Goal: Task Accomplishment & Management: Use online tool/utility

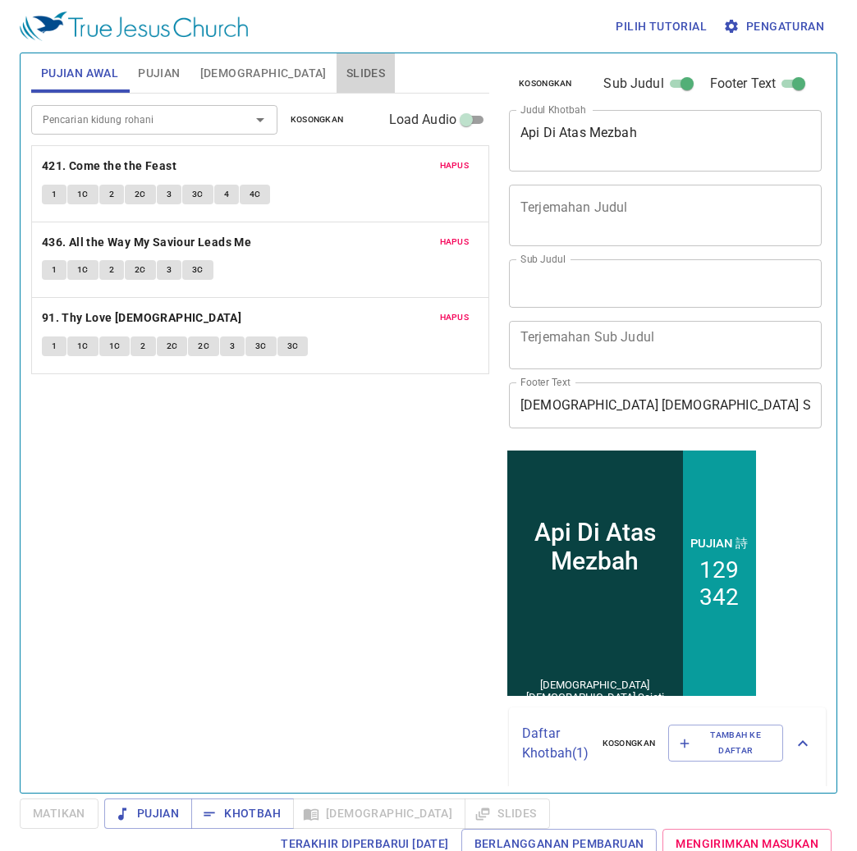
click at [337, 84] on button "Slides" at bounding box center [366, 72] width 58 height 39
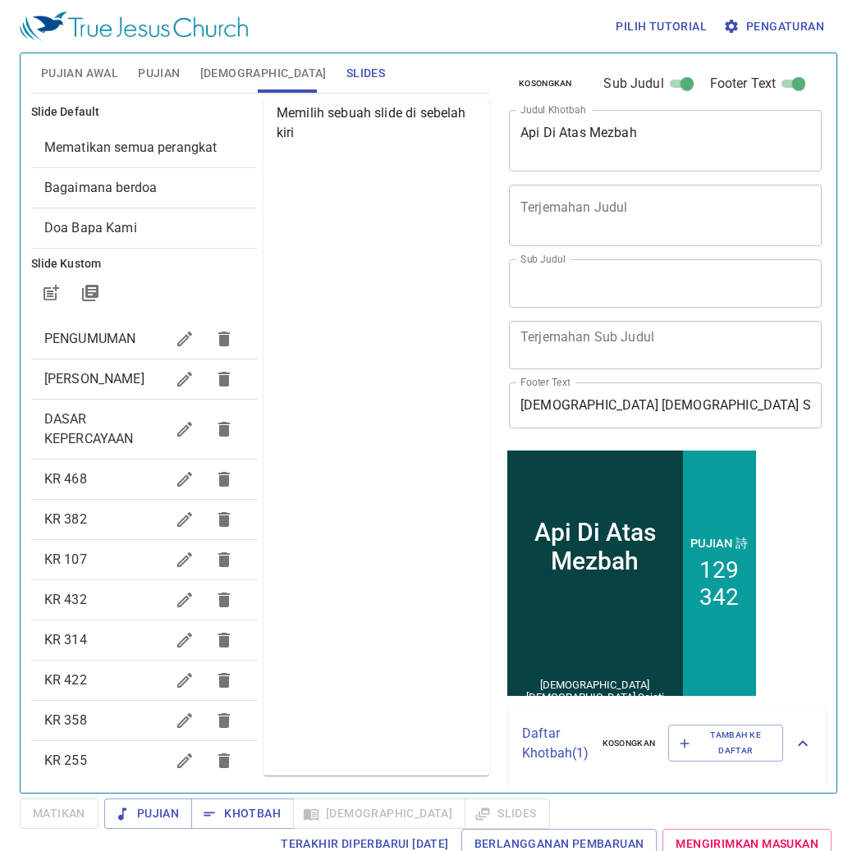
click at [156, 149] on span "Mematikan semua perangkat" at bounding box center [130, 148] width 173 height 16
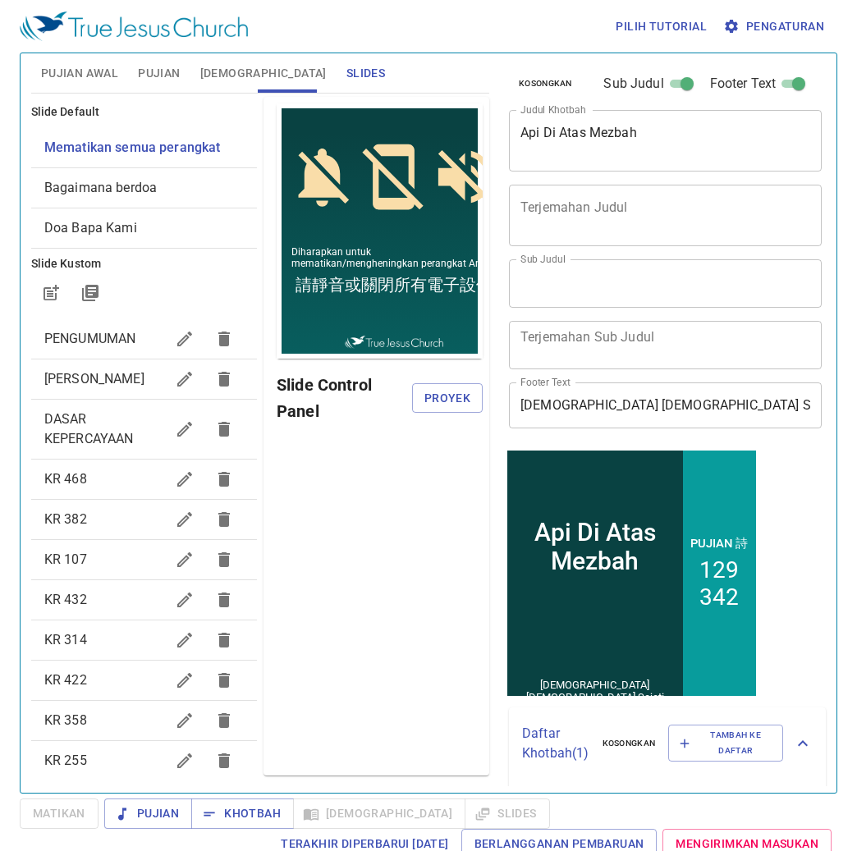
click at [757, 21] on span "Pengaturan" at bounding box center [776, 26] width 98 height 21
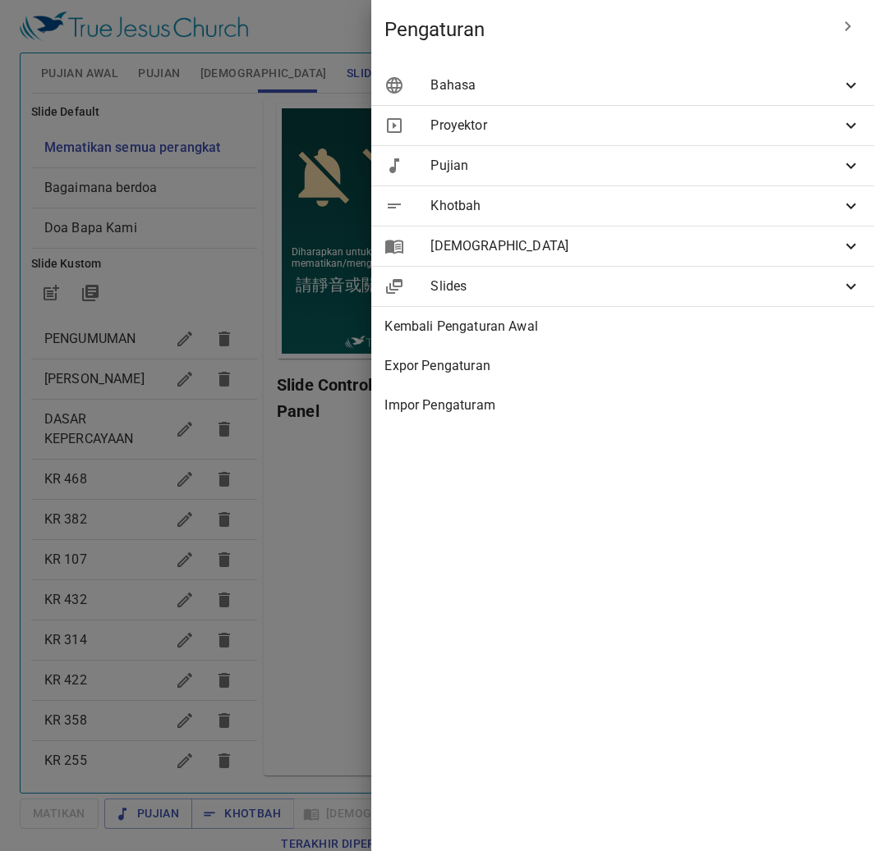
click at [753, 93] on span "Bahasa" at bounding box center [635, 86] width 411 height 20
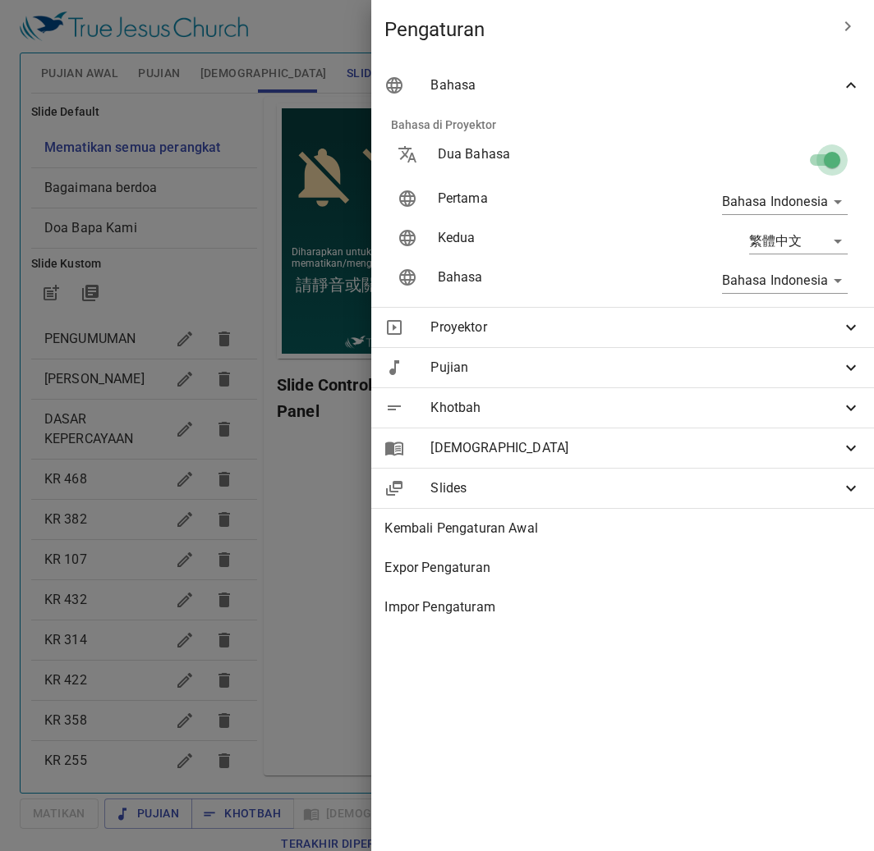
click at [815, 155] on input "checkbox" at bounding box center [832, 163] width 94 height 31
checkbox input "false"
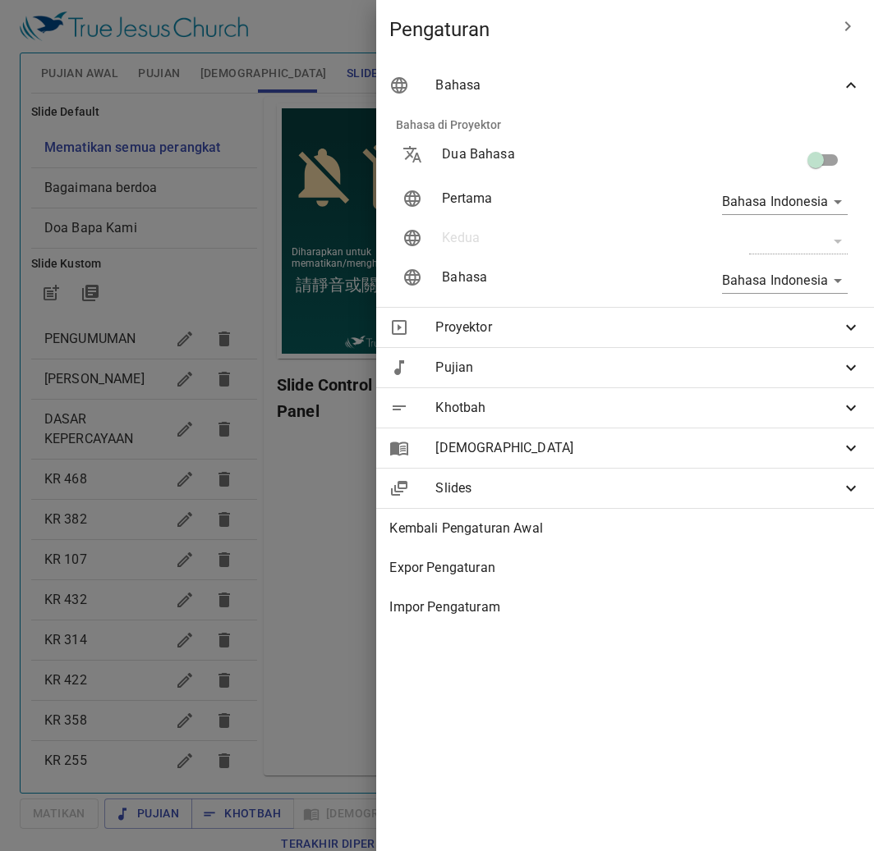
click at [175, 197] on div at bounding box center [437, 425] width 874 height 851
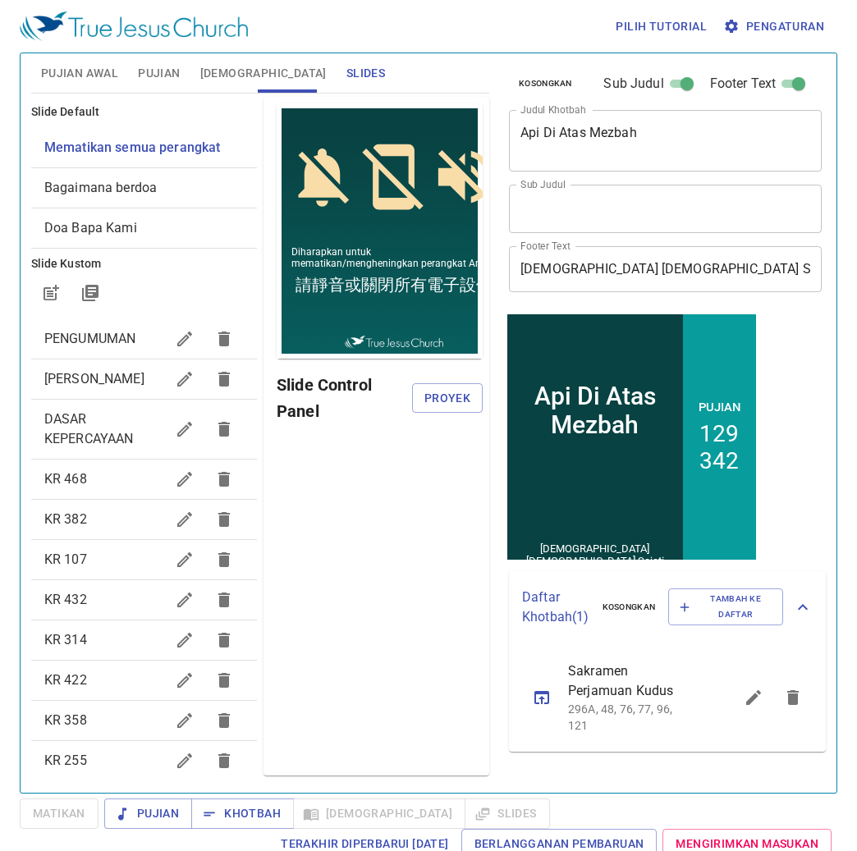
click at [437, 401] on span "Proyek" at bounding box center [447, 398] width 44 height 21
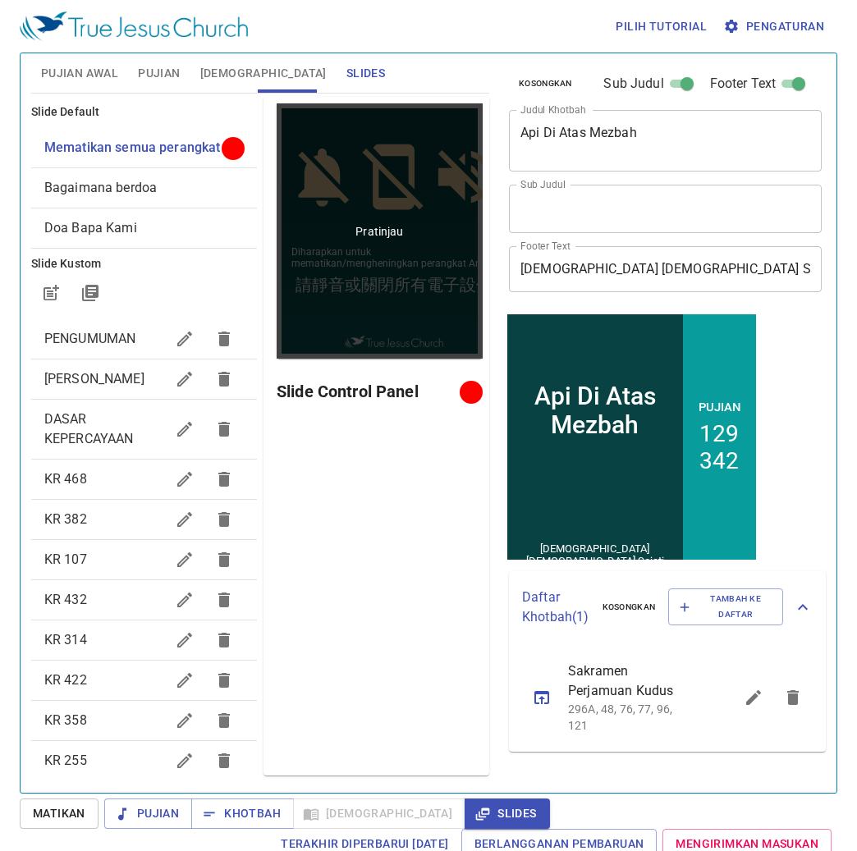
click at [447, 132] on div "Pratinjau" at bounding box center [380, 230] width 206 height 255
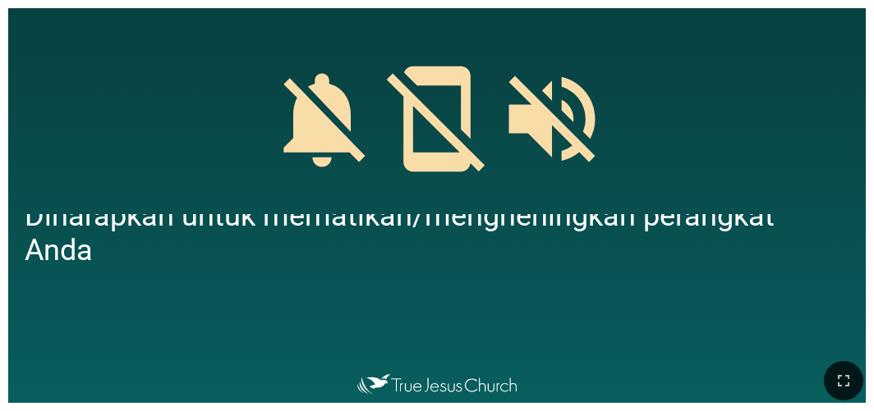
drag, startPoint x: 845, startPoint y: 378, endPoint x: 1726, endPoint y: 448, distance: 883.8
click at [845, 378] on icon "button" at bounding box center [843, 381] width 20 height 20
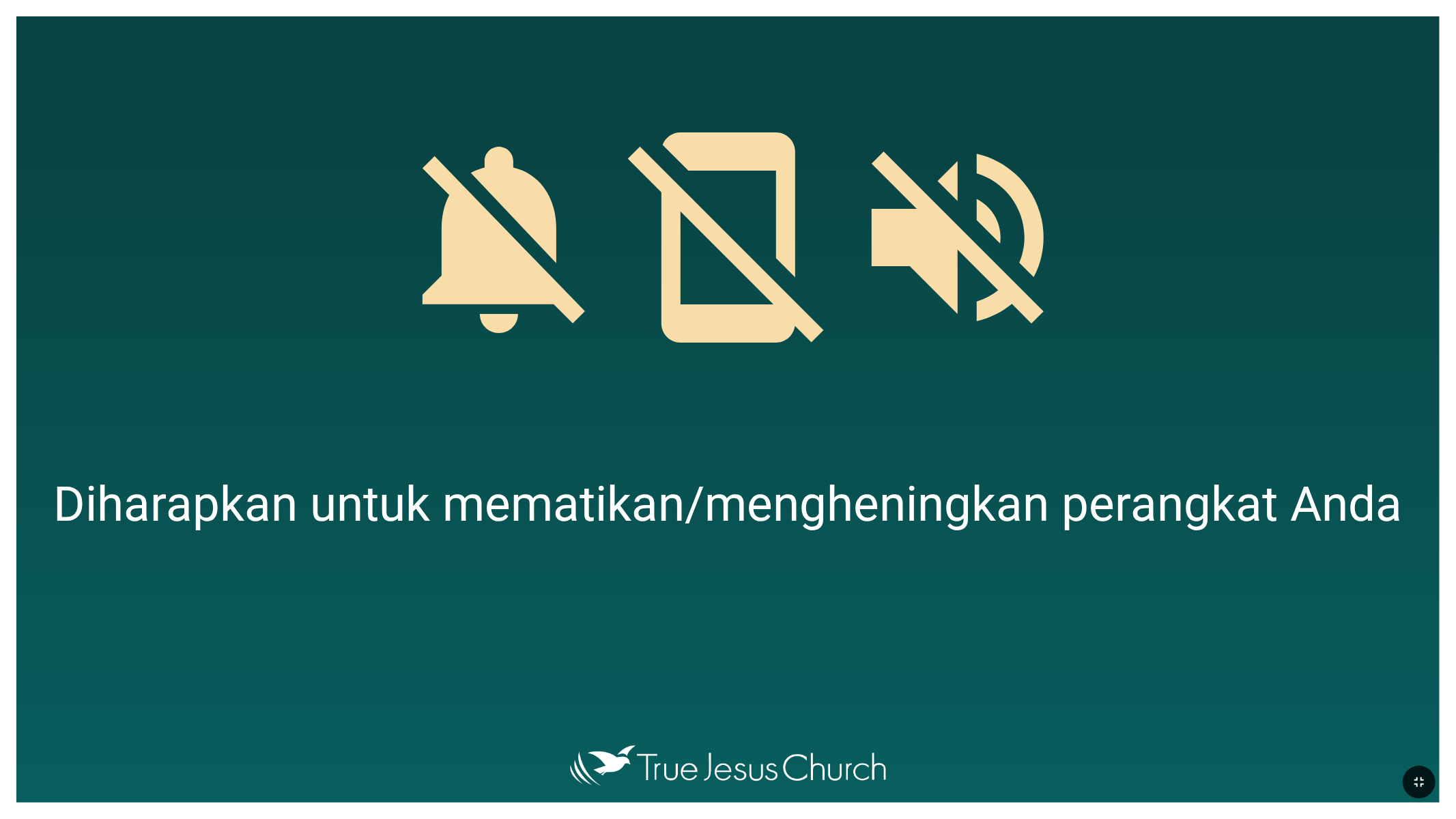
click at [931, 697] on button "button" at bounding box center [1419, 782] width 32 height 32
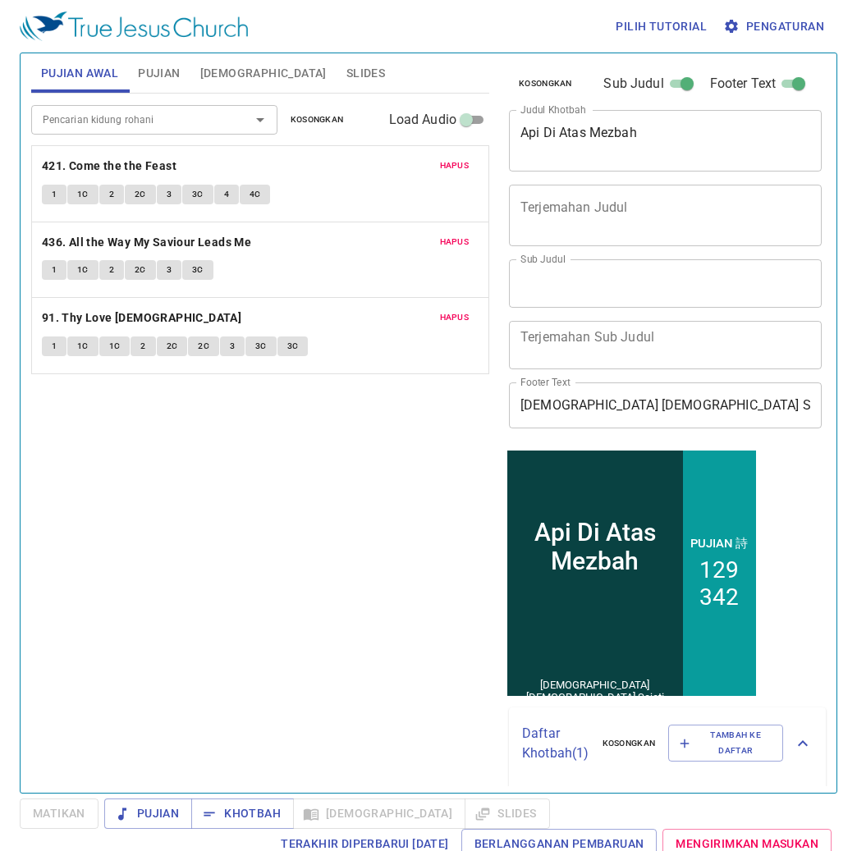
click at [792, 21] on span "Pengaturan" at bounding box center [776, 26] width 98 height 21
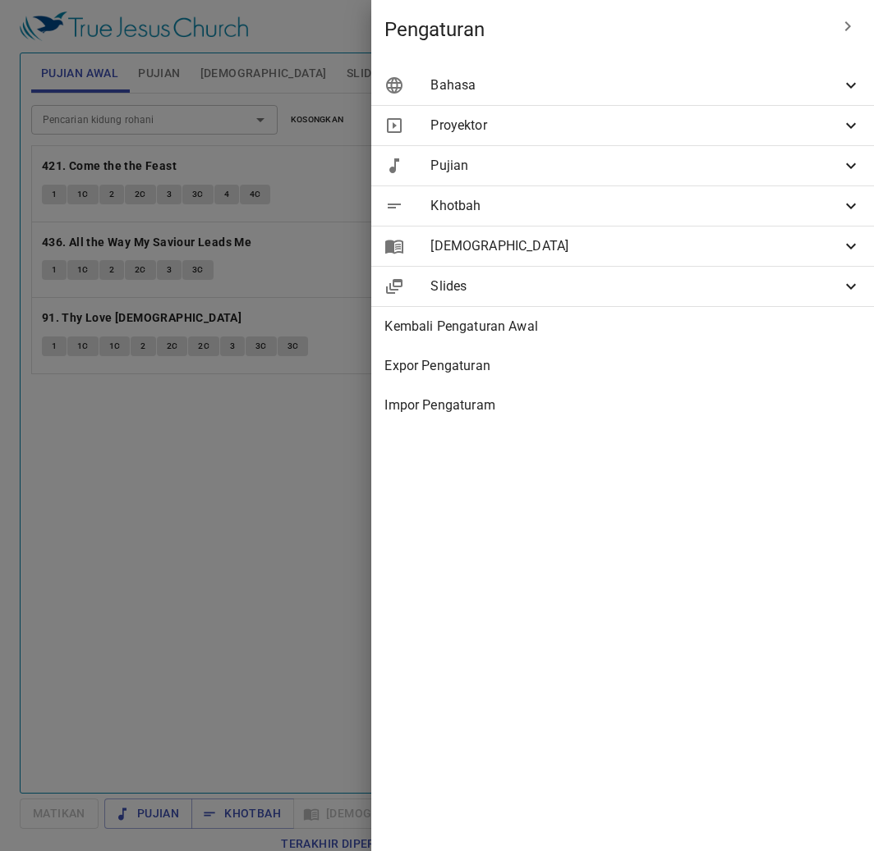
click at [723, 69] on div "Bahasa" at bounding box center [622, 85] width 502 height 39
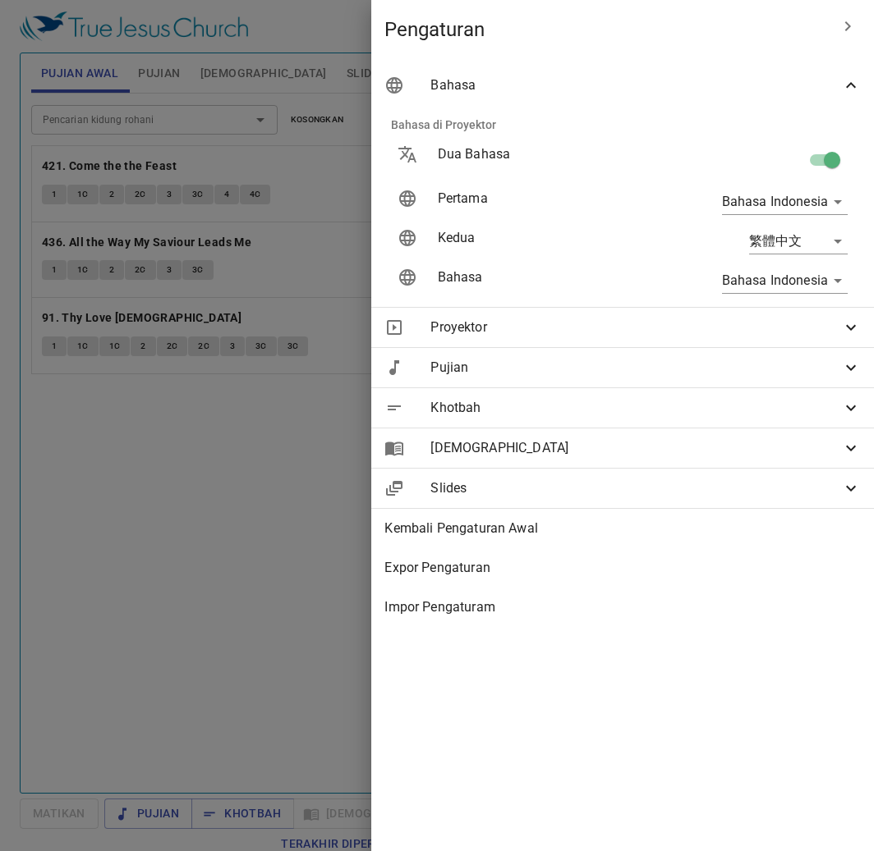
click at [833, 159] on input "checkbox" at bounding box center [832, 163] width 94 height 31
checkbox input "false"
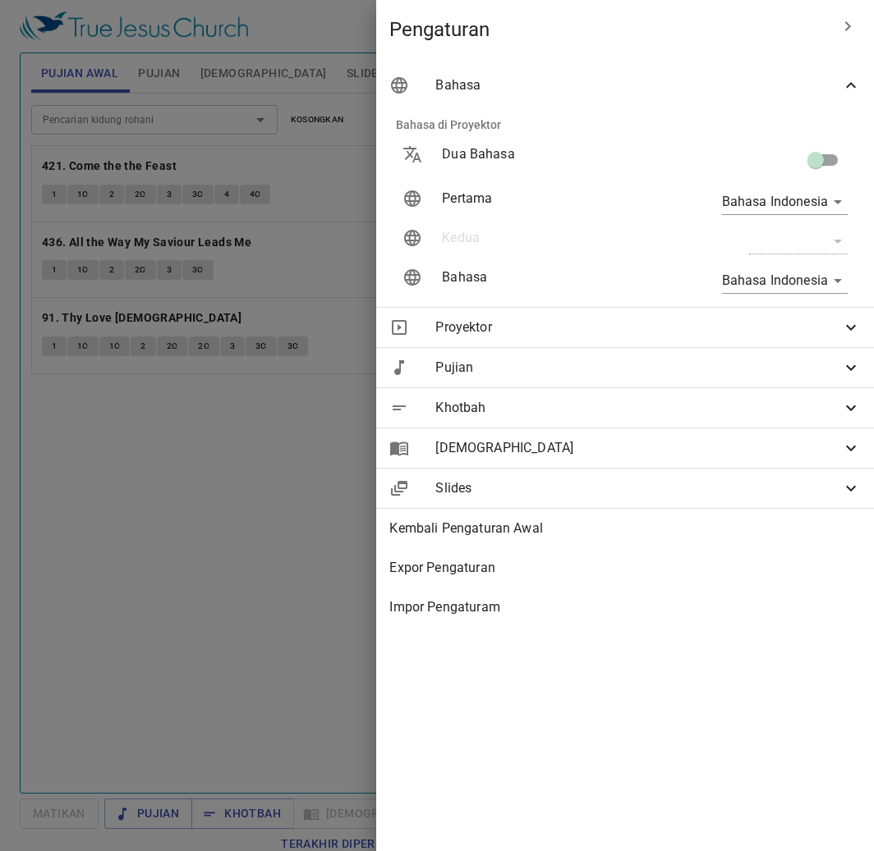
click at [315, 105] on div at bounding box center [437, 425] width 874 height 851
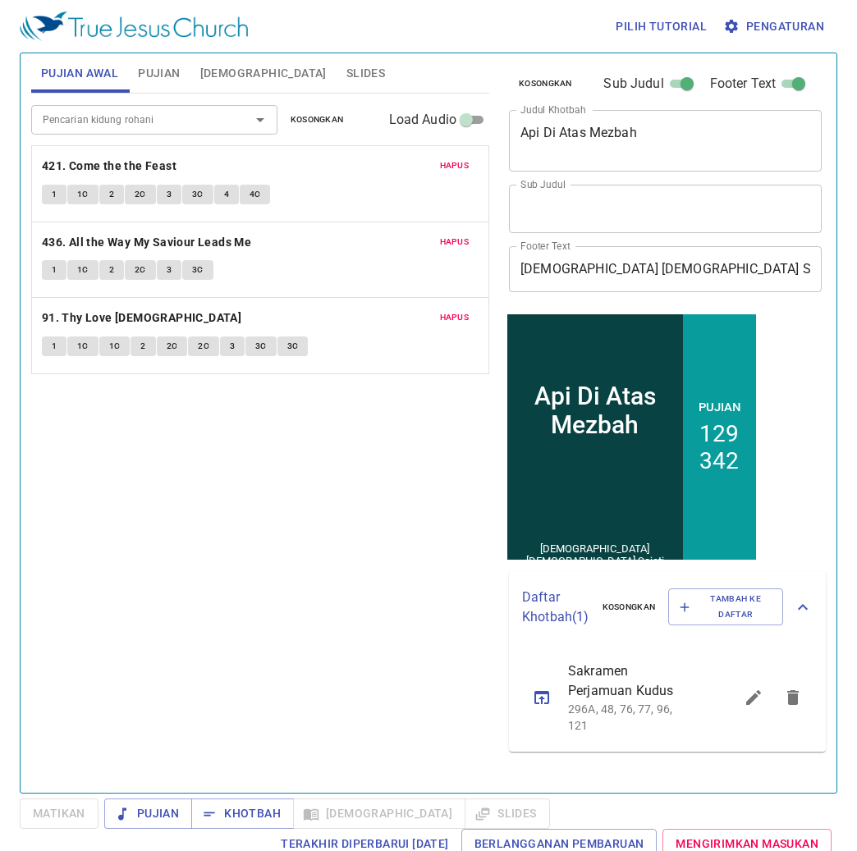
click at [346, 74] on span "Slides" at bounding box center [365, 73] width 39 height 21
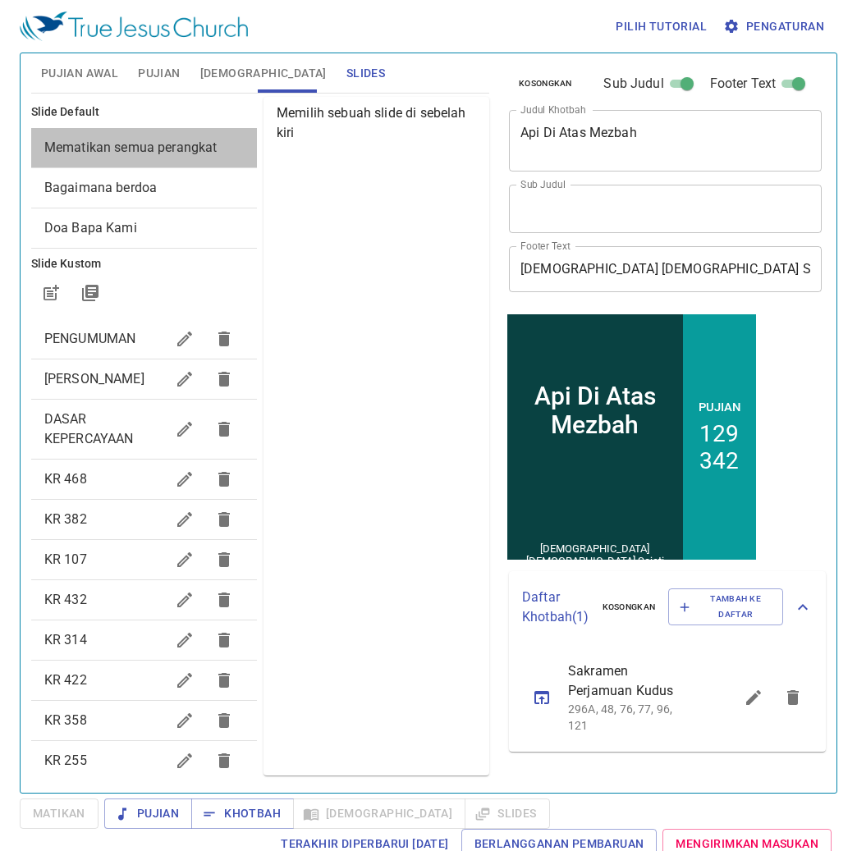
click at [201, 130] on div "Mematikan semua perangkat" at bounding box center [144, 147] width 226 height 39
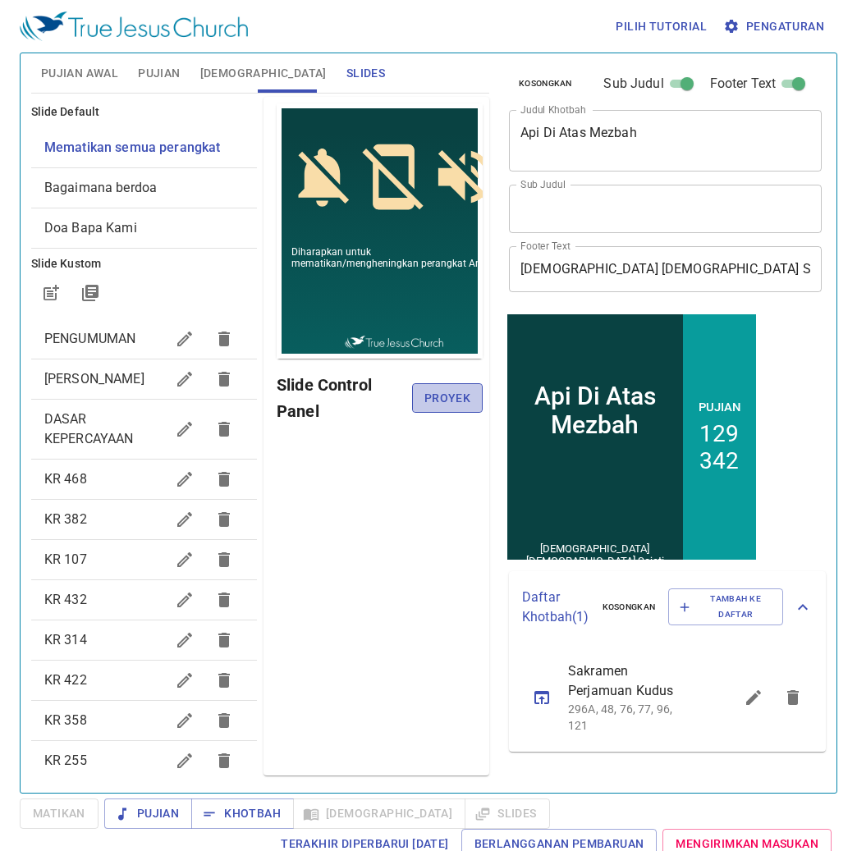
click at [434, 407] on span "Proyek" at bounding box center [447, 398] width 44 height 21
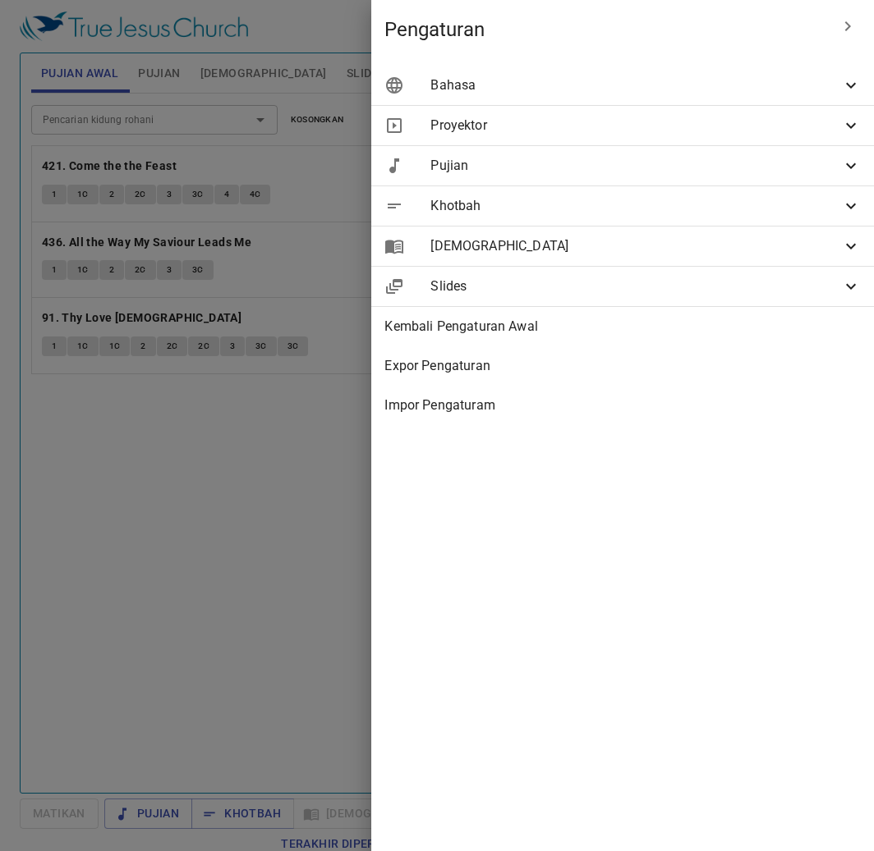
click at [746, 80] on span "Bahasa" at bounding box center [635, 86] width 411 height 20
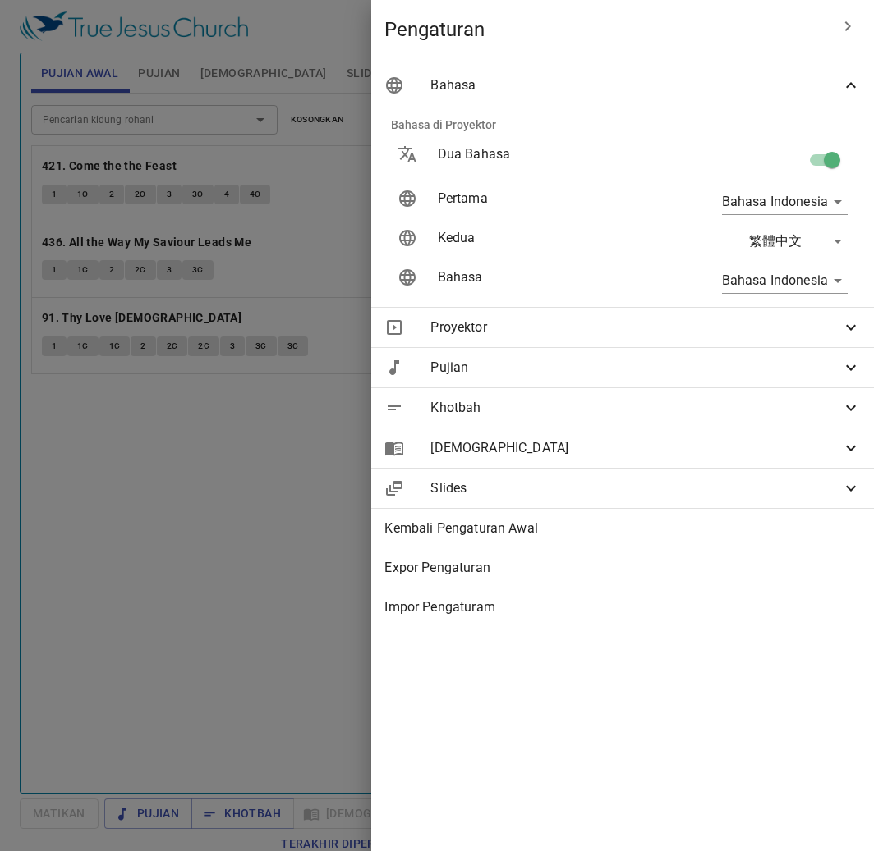
click at [833, 162] on input "checkbox" at bounding box center [832, 163] width 94 height 31
checkbox input "false"
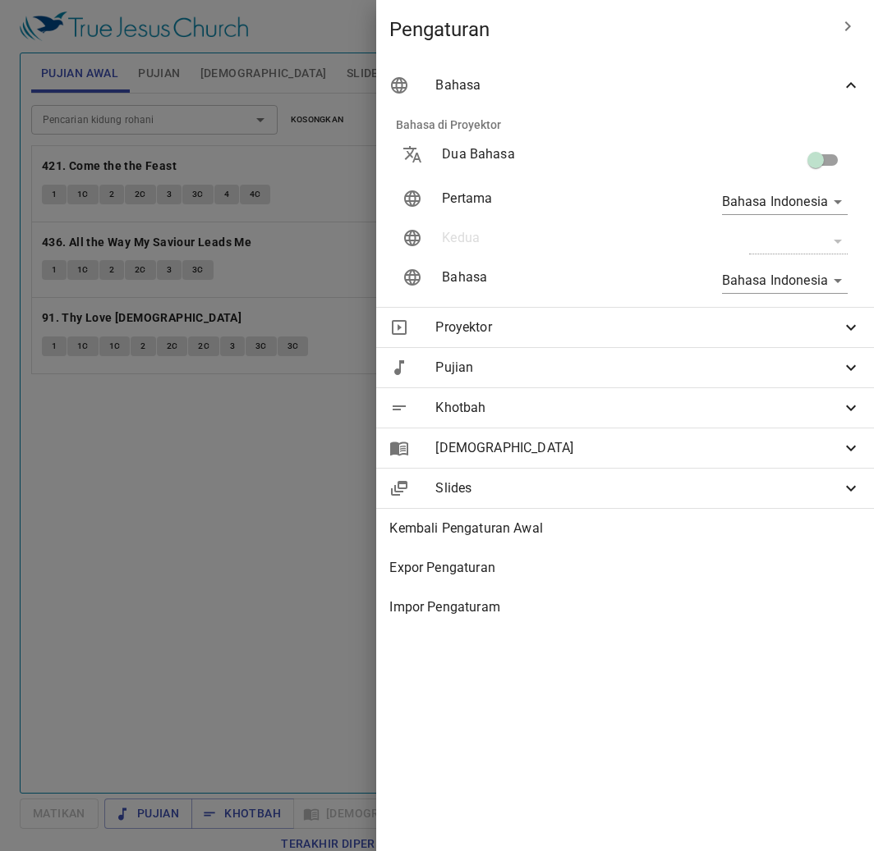
click at [255, 243] on div at bounding box center [437, 425] width 874 height 851
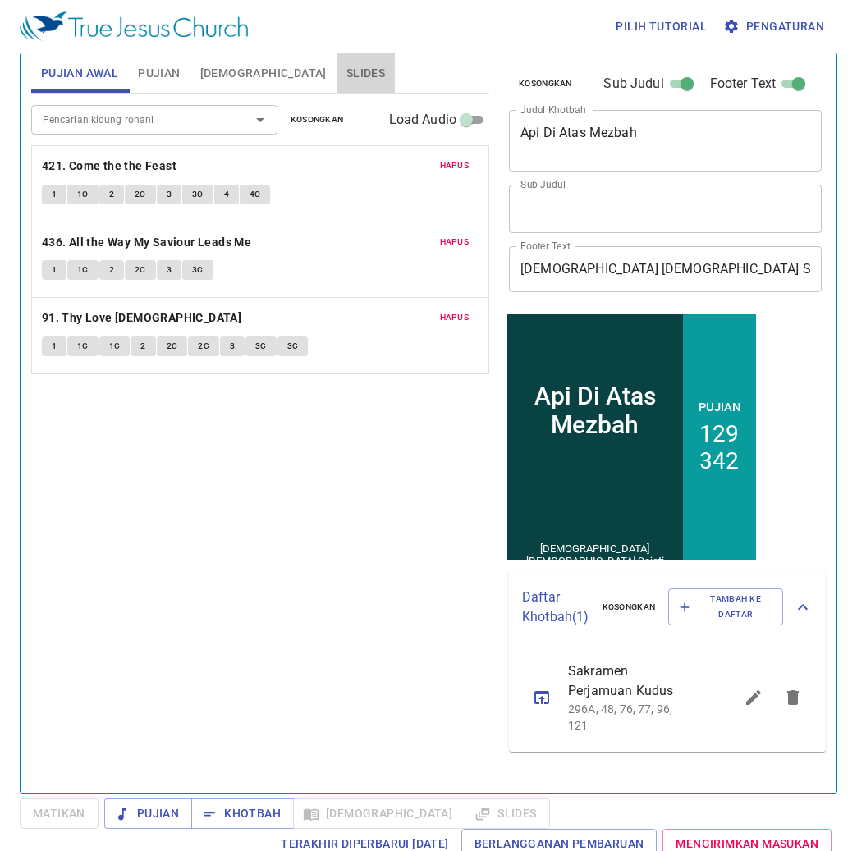
click at [346, 74] on span "Slides" at bounding box center [365, 73] width 39 height 21
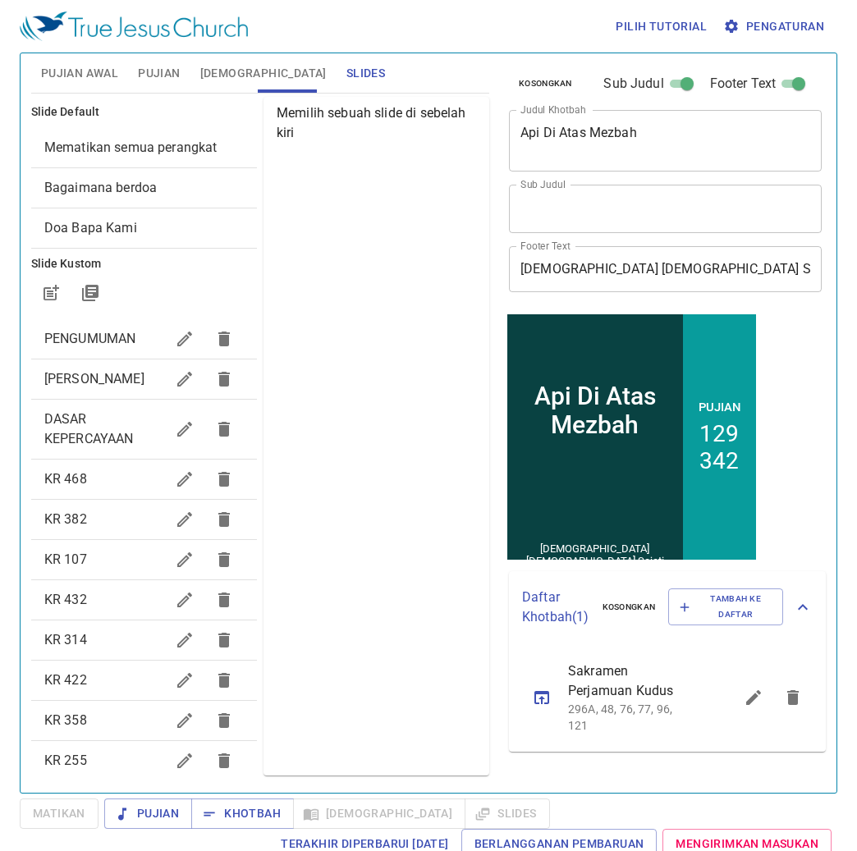
click at [200, 149] on span "Mematikan semua perangkat" at bounding box center [130, 148] width 173 height 16
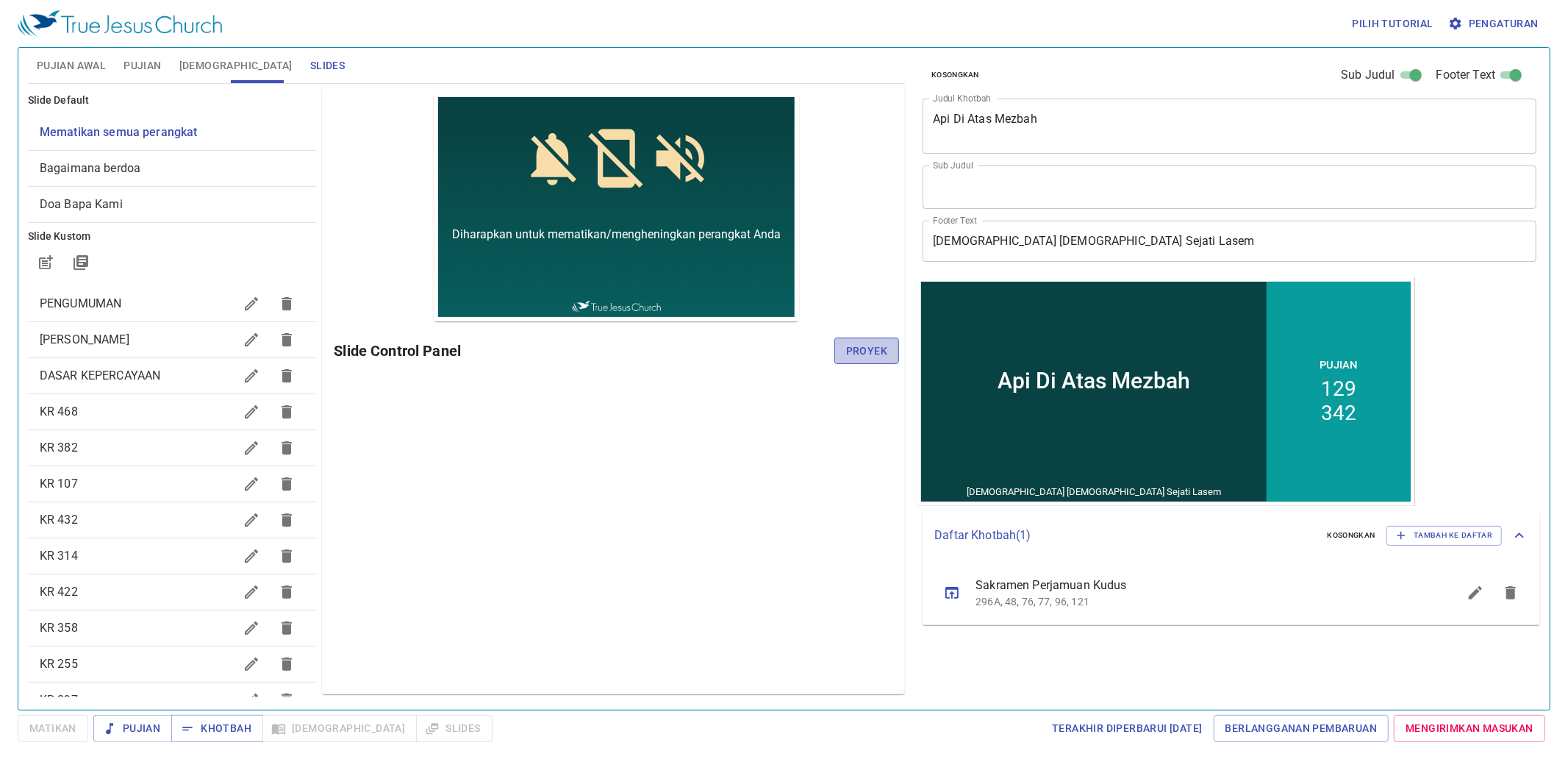
click at [767, 355] on span "Proyek" at bounding box center [867, 351] width 41 height 19
drag, startPoint x: 69, startPoint y: 73, endPoint x: 82, endPoint y: 89, distance: 20.6
click at [69, 73] on span "Pujian Awal" at bounding box center [71, 65] width 69 height 19
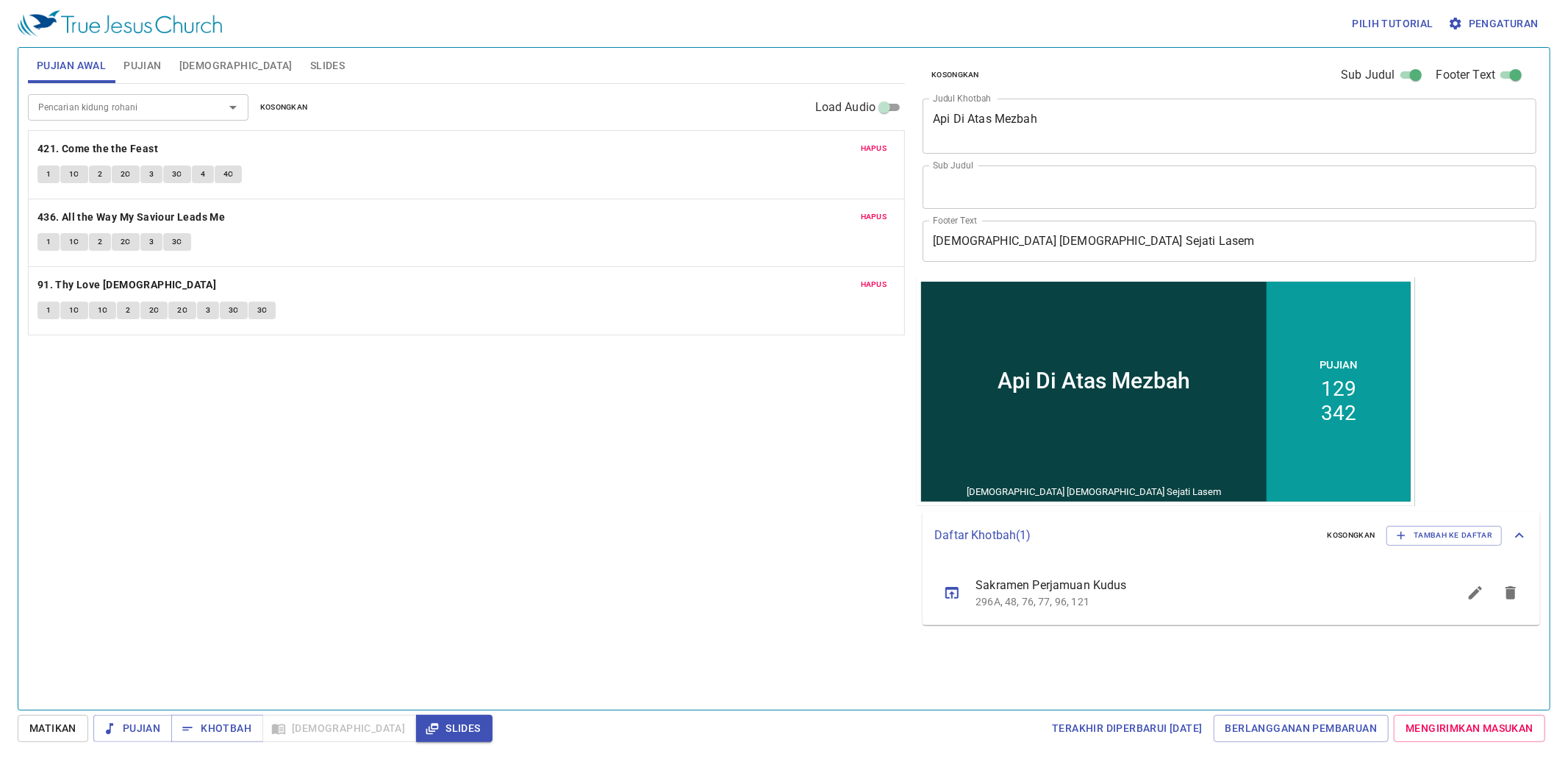
click at [767, 127] on textarea "Api Di Atas Mezbah" at bounding box center [1230, 125] width 594 height 28
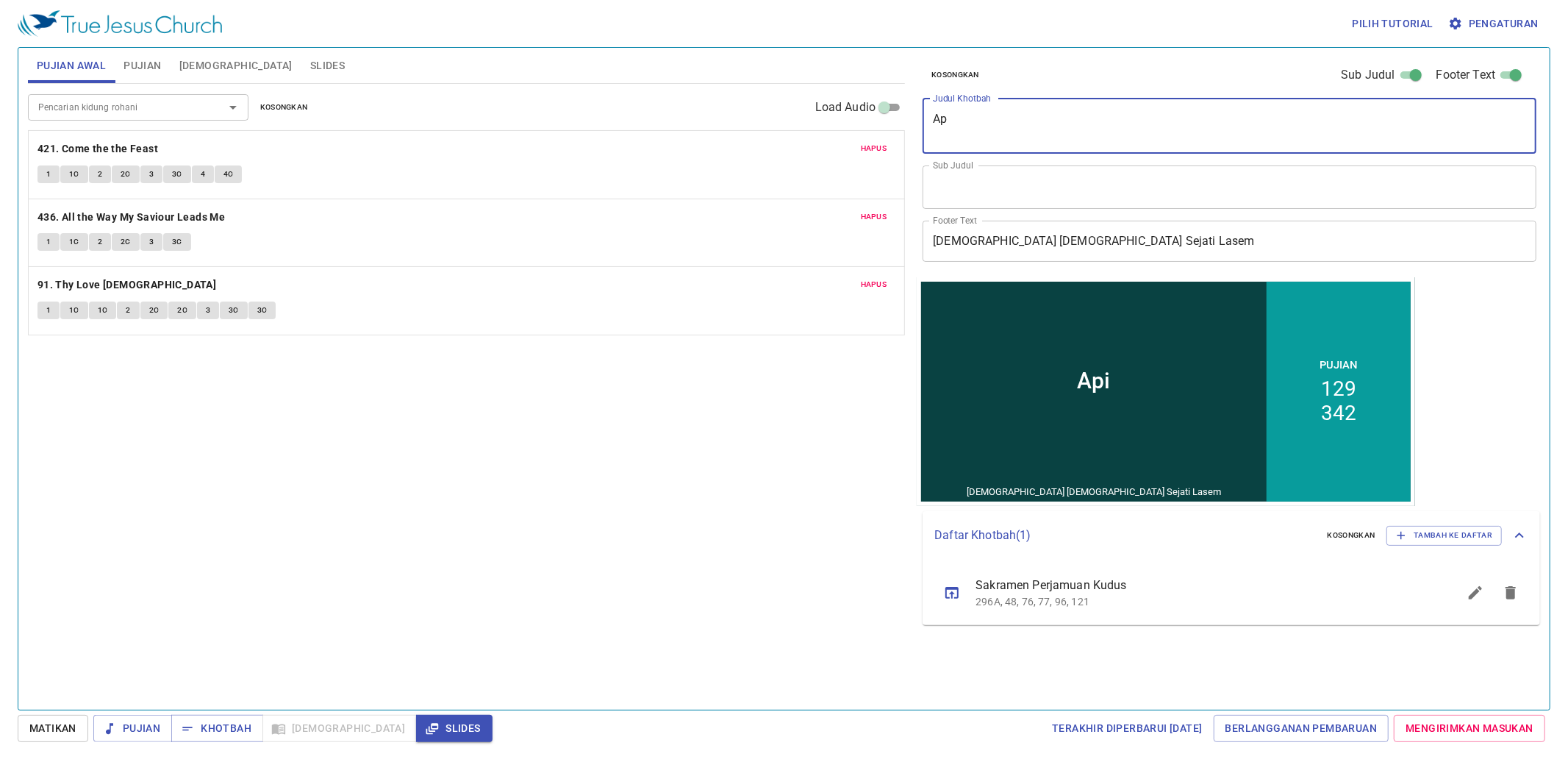
type textarea "A"
type textarea "Aliran Air Hidup"
click at [146, 60] on span "Pujian" at bounding box center [142, 65] width 38 height 19
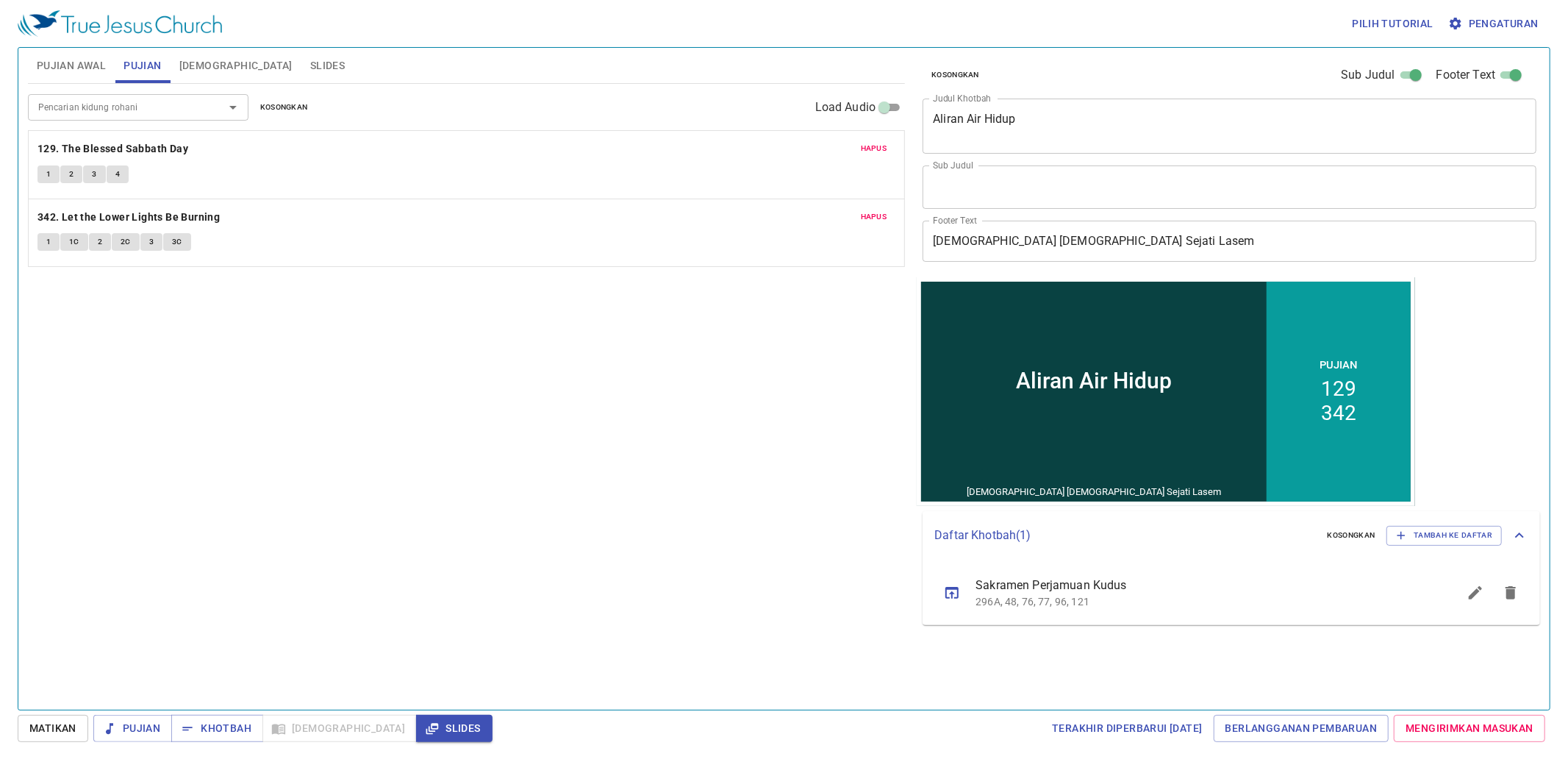
click at [302, 100] on span "Kosongkan" at bounding box center [284, 107] width 47 height 13
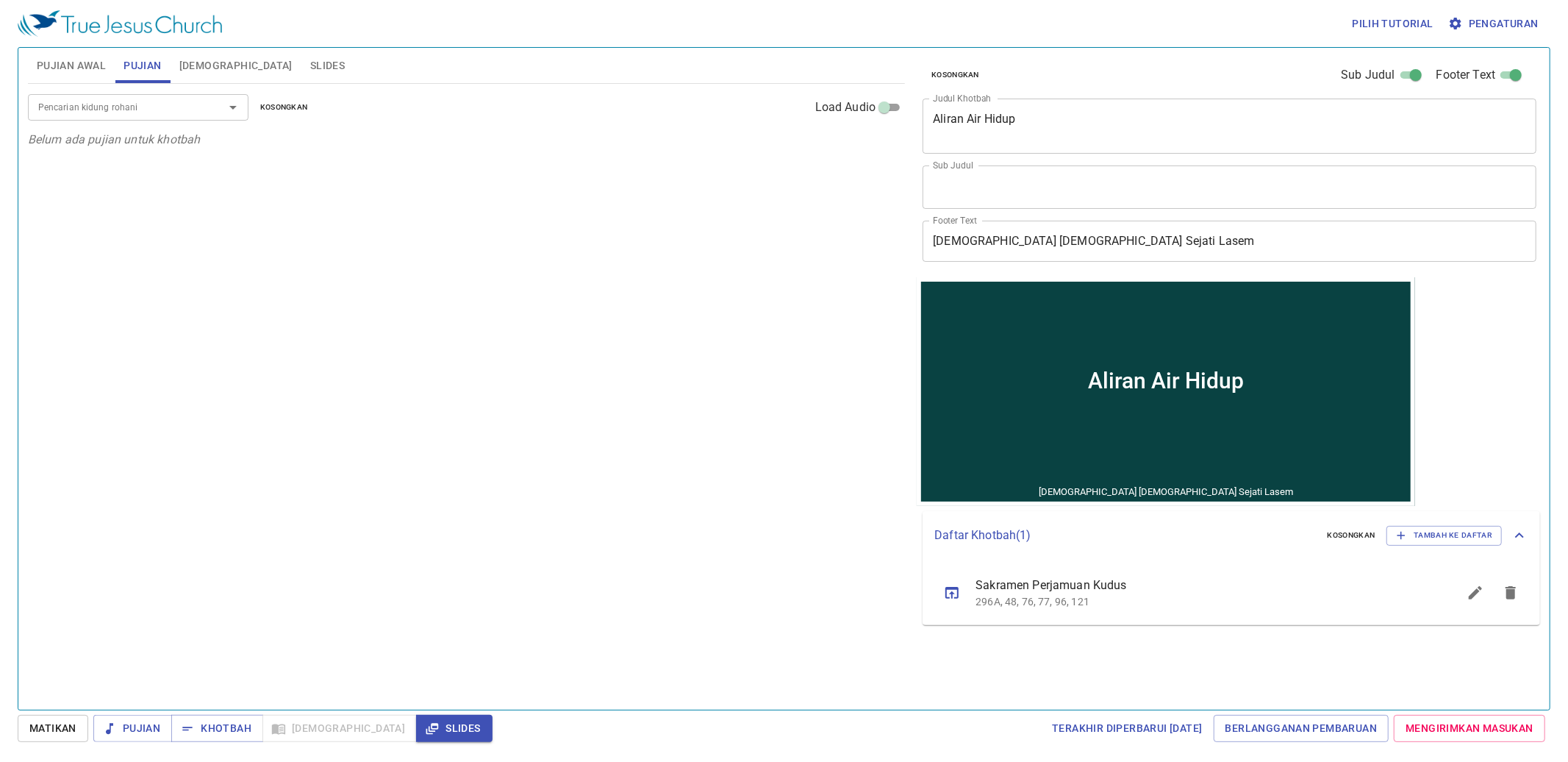
click at [149, 103] on input "Pencarian kidung rohani" at bounding box center [116, 107] width 168 height 17
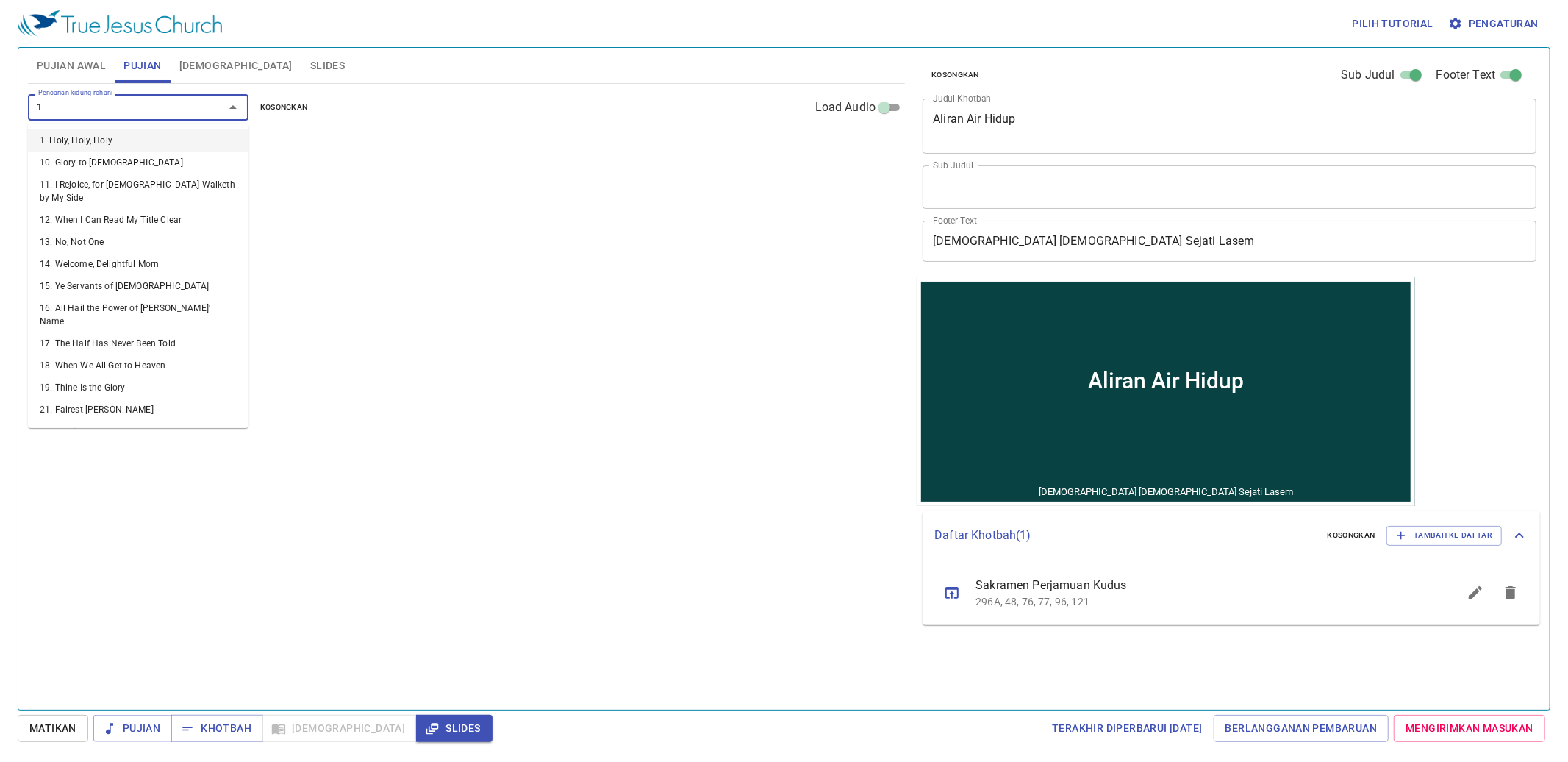
type input "12"
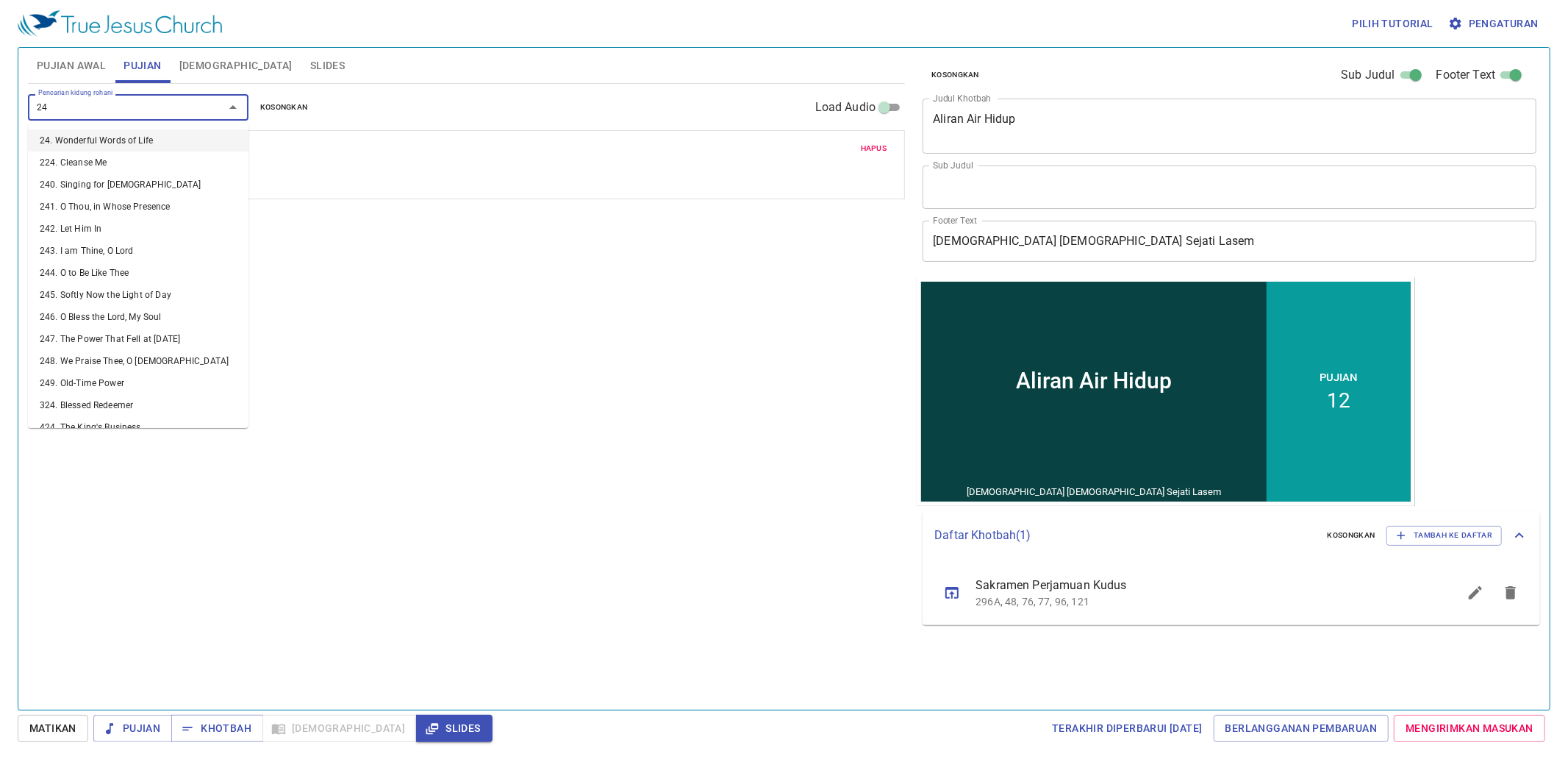
type input "249"
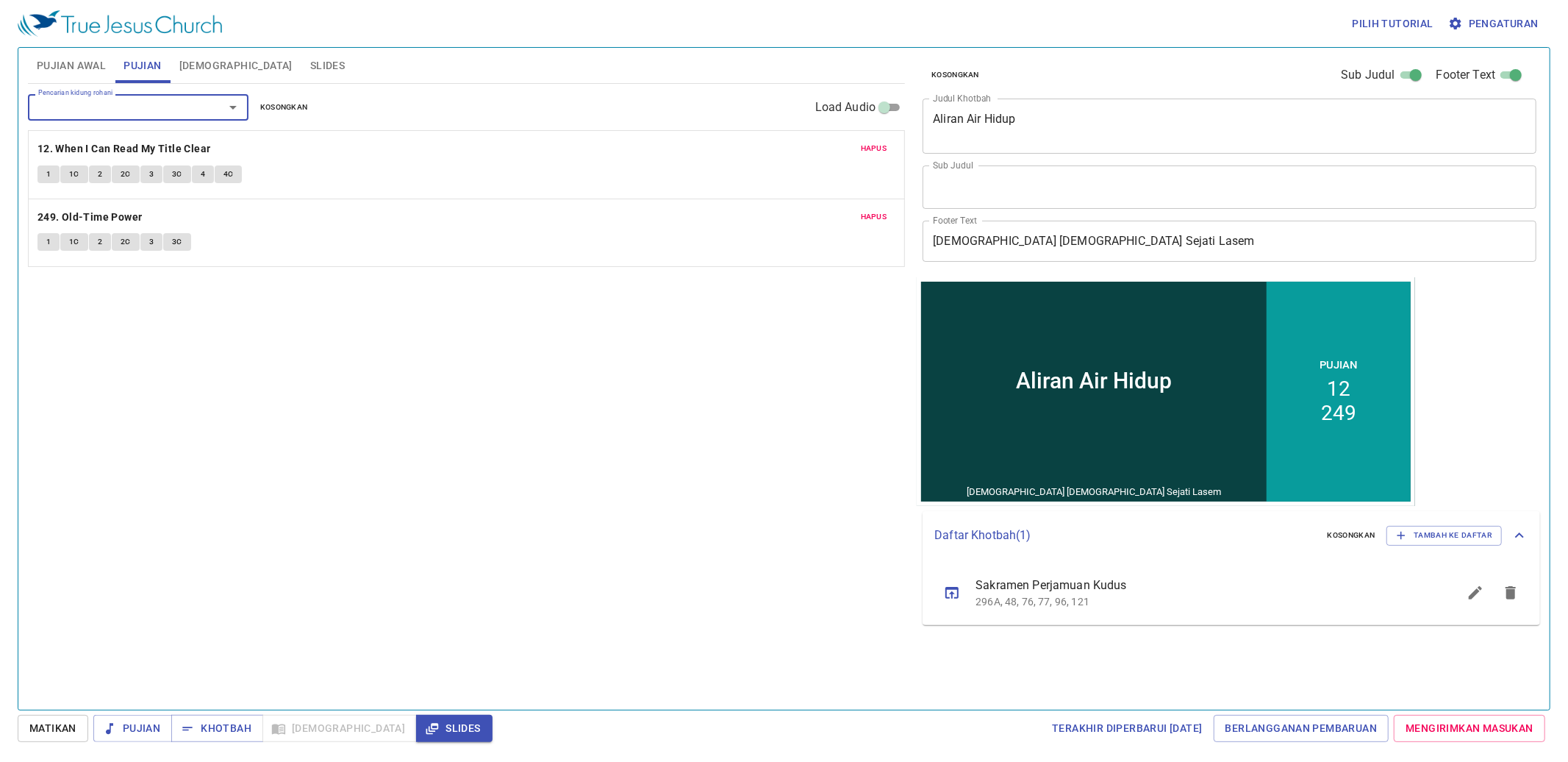
click at [73, 60] on span "Pujian Awal" at bounding box center [71, 65] width 69 height 19
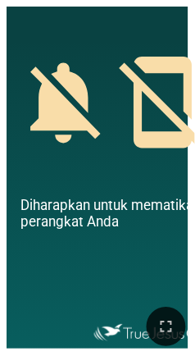
drag, startPoint x: 123, startPoint y: 309, endPoint x: 39, endPoint y: 212, distance: 128.1
click at [39, 7] on div "Api Di Atas Mezbah Api Di Atas Mezbah [DEMOGRAPHIC_DATA] Lasem [DEMOGRAPHIC_DAT…" at bounding box center [98, 7] width 182 height 0
click at [39, 212] on span "Diharapkan untuk mematikan/mengheningkan perangkat Anda" at bounding box center [163, 214] width 285 height 33
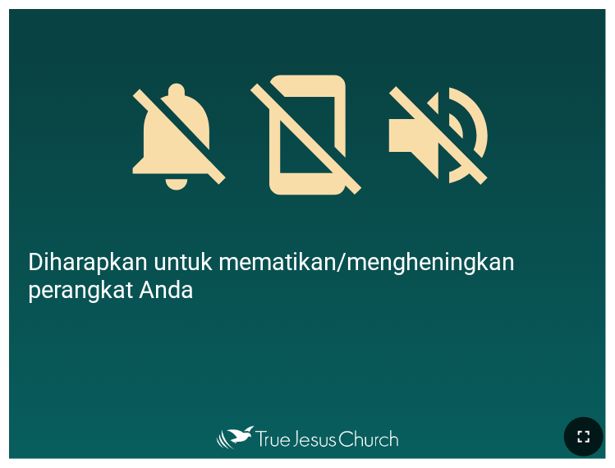
click at [576, 427] on icon "button" at bounding box center [584, 437] width 20 height 20
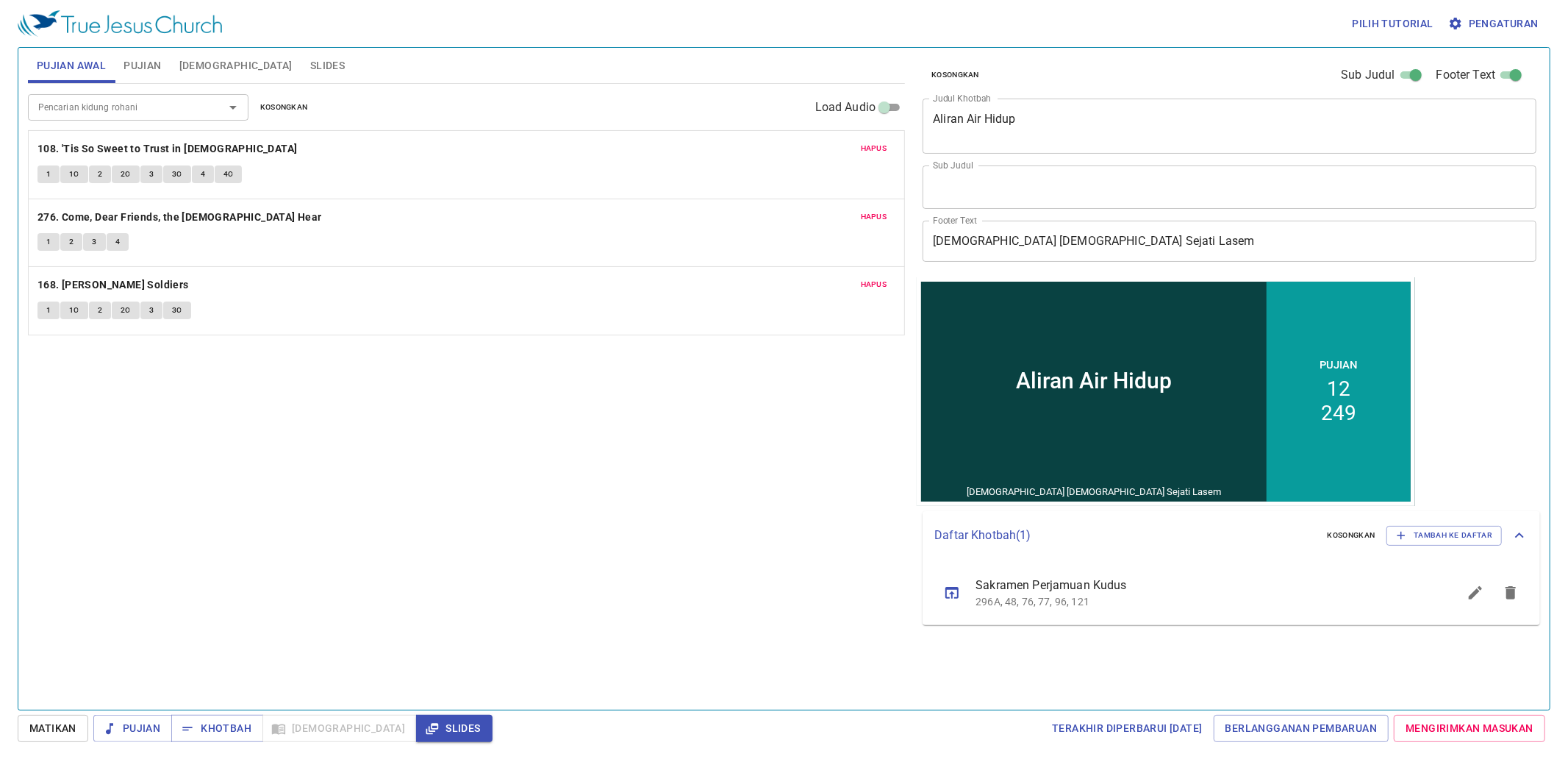
click at [758, 50] on div "Pujian Awal Pujian Alkitab Slides" at bounding box center [466, 64] width 877 height 35
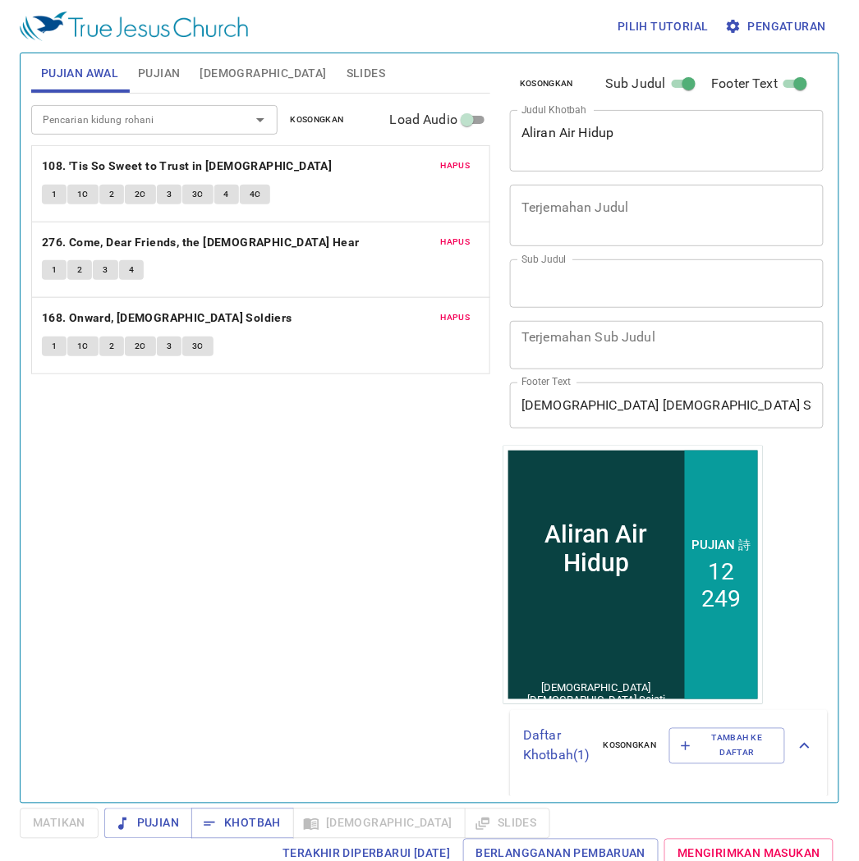
click at [337, 77] on button "Slides" at bounding box center [366, 72] width 58 height 39
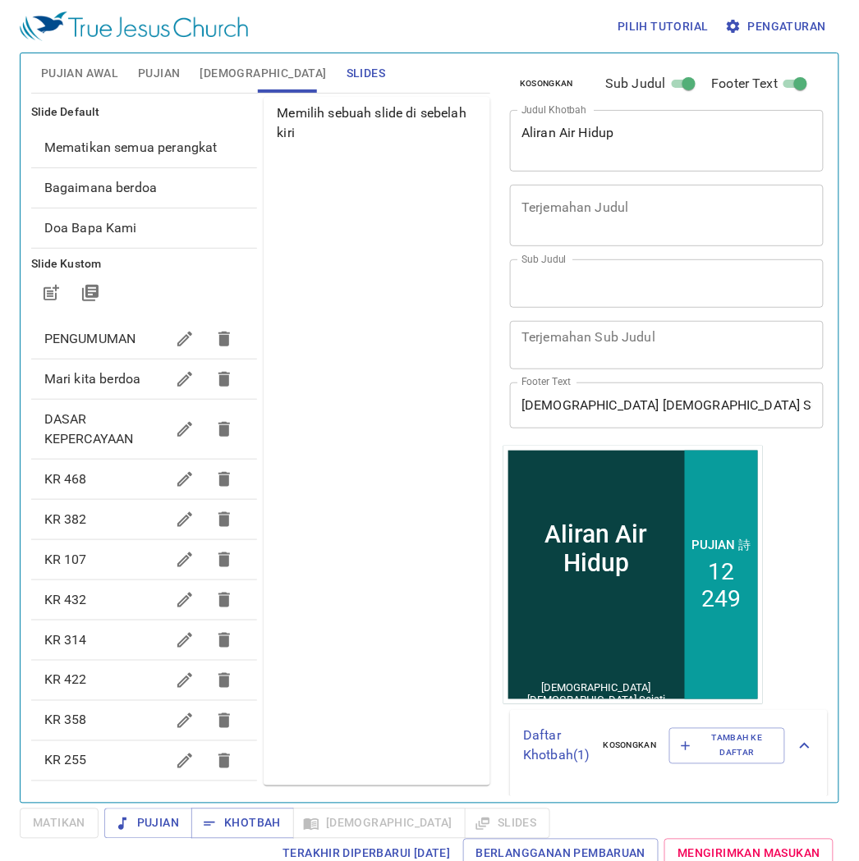
click at [107, 371] on span "Mari kita berdoa" at bounding box center [105, 379] width 122 height 20
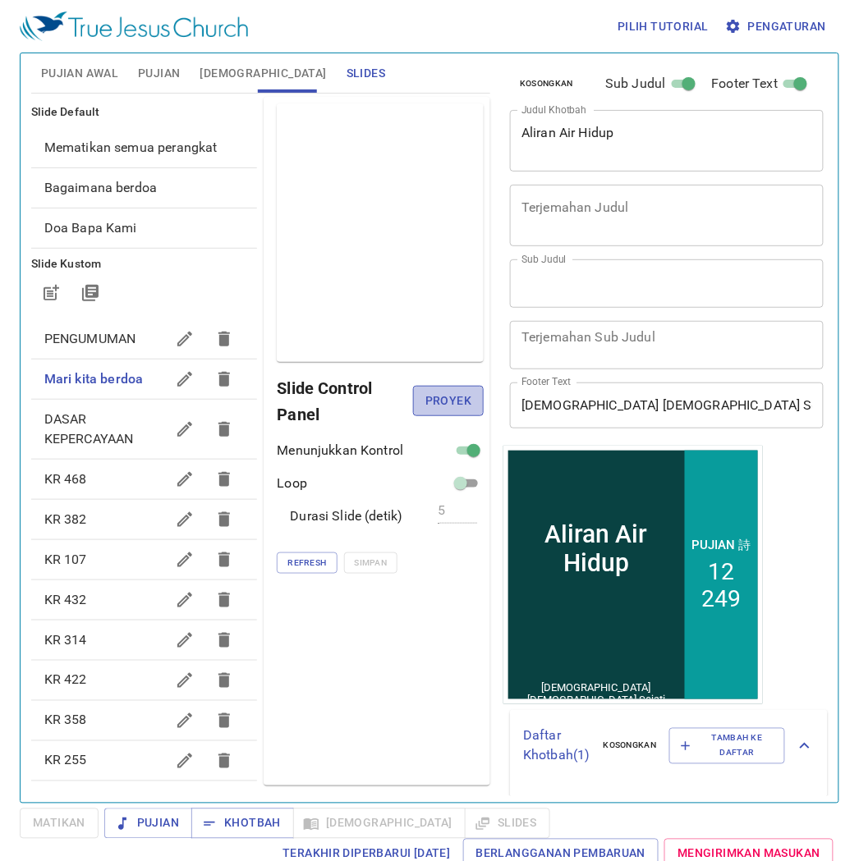
click at [450, 398] on span "Proyek" at bounding box center [448, 401] width 44 height 21
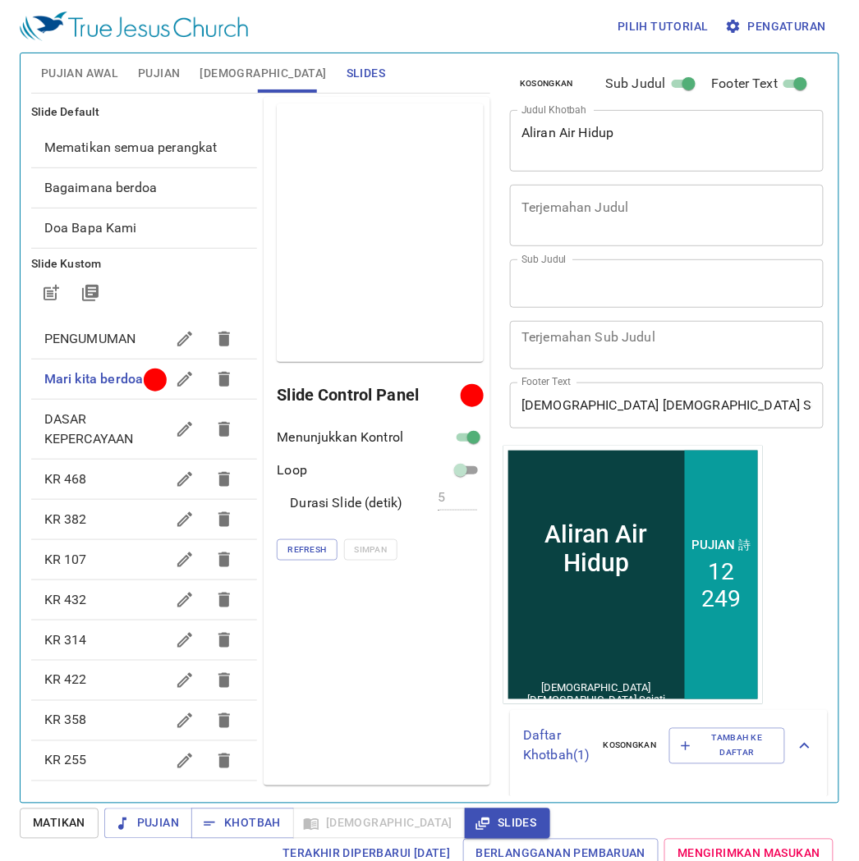
click at [105, 322] on div "PENGUMUMAN" at bounding box center [144, 338] width 227 height 39
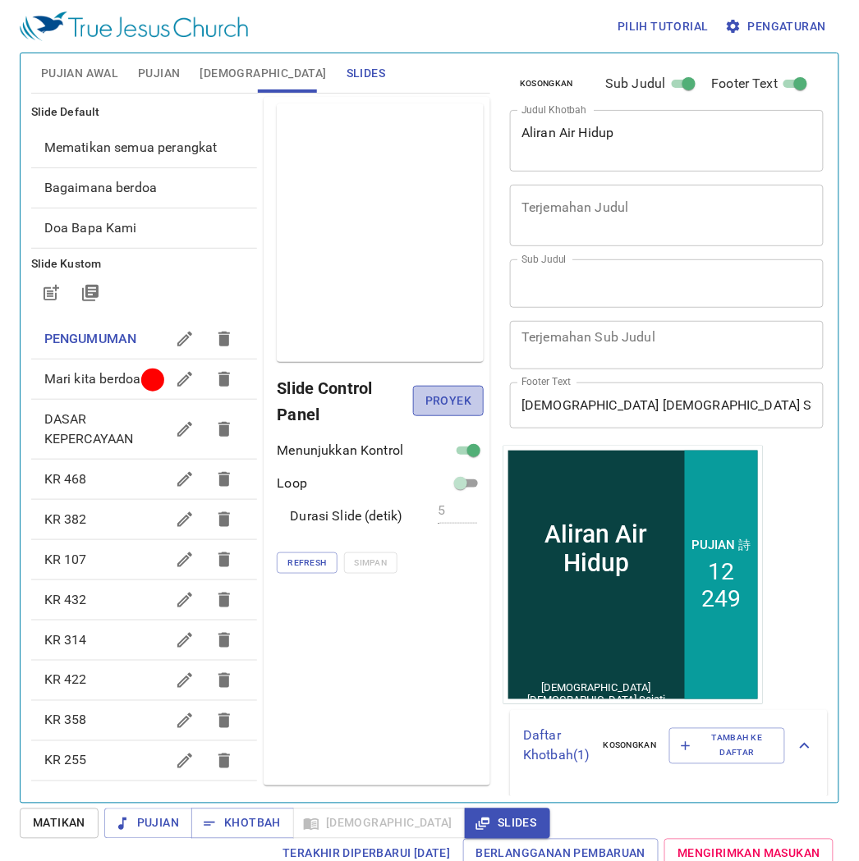
click at [438, 401] on span "Proyek" at bounding box center [448, 401] width 44 height 21
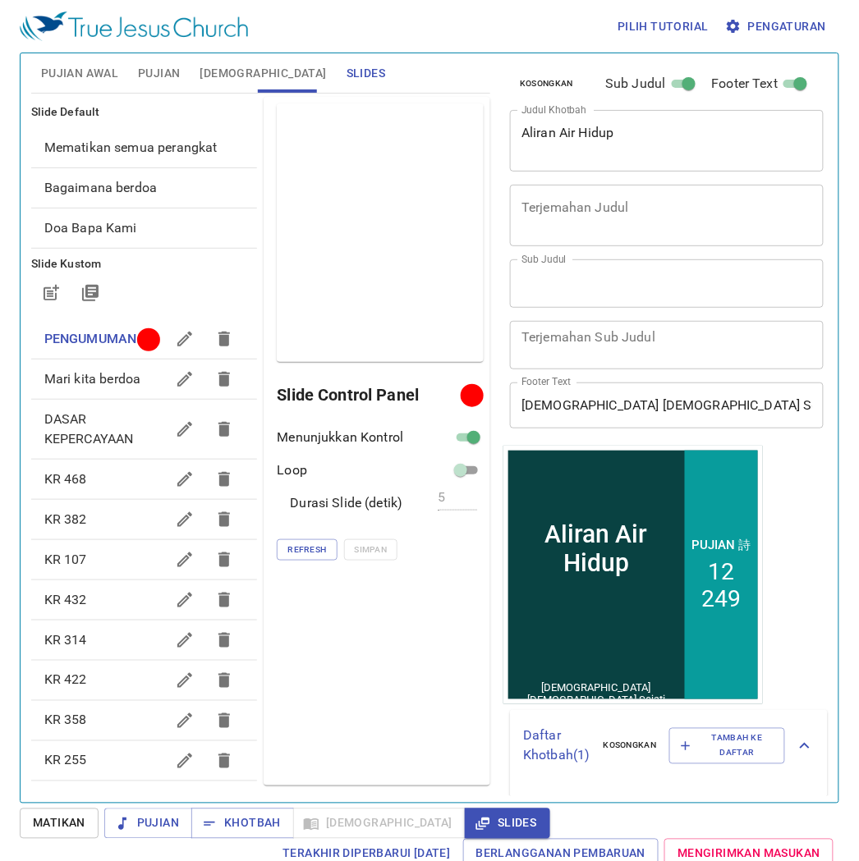
click at [99, 387] on span "Mari kita berdoa" at bounding box center [92, 379] width 96 height 16
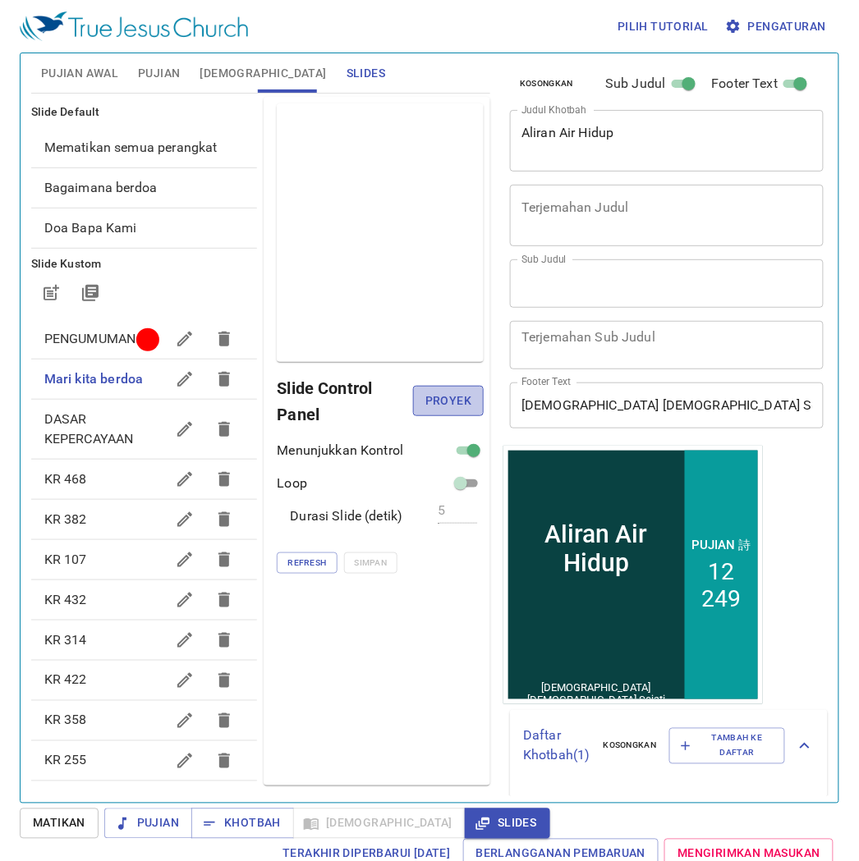
click at [445, 406] on span "Proyek" at bounding box center [448, 401] width 44 height 21
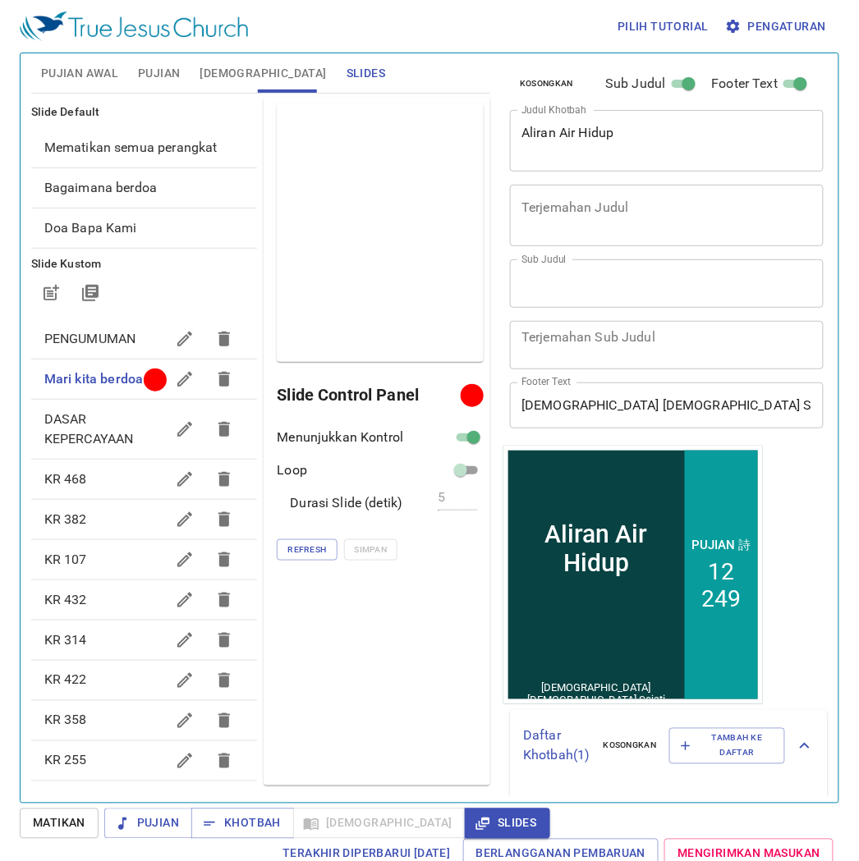
click at [102, 342] on span "PENGUMUMAN" at bounding box center [90, 339] width 92 height 16
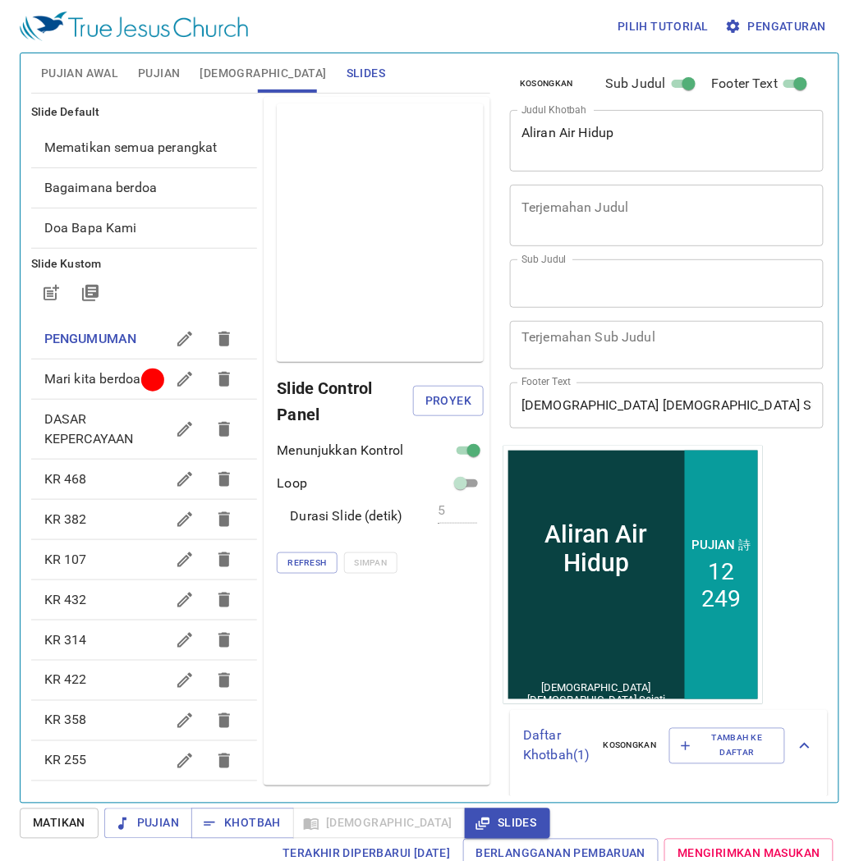
click at [135, 145] on span "Mematikan semua perangkat" at bounding box center [130, 148] width 173 height 16
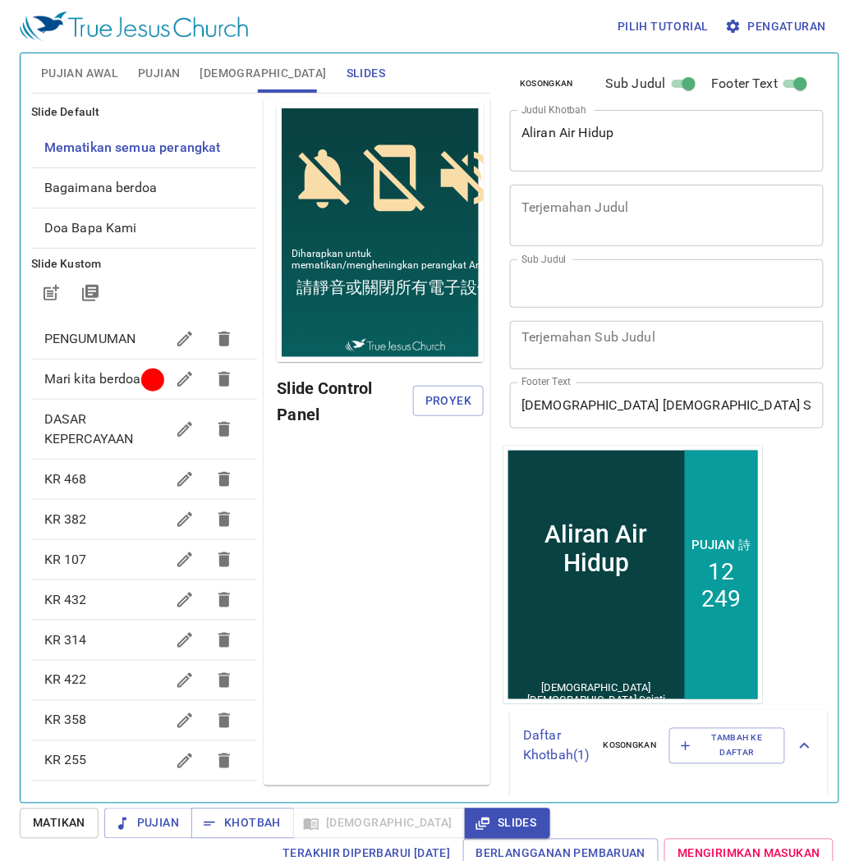
click at [759, 44] on div "Pilih tutorial Pengaturan" at bounding box center [426, 26] width 813 height 53
click at [759, 23] on span "Pengaturan" at bounding box center [777, 26] width 98 height 21
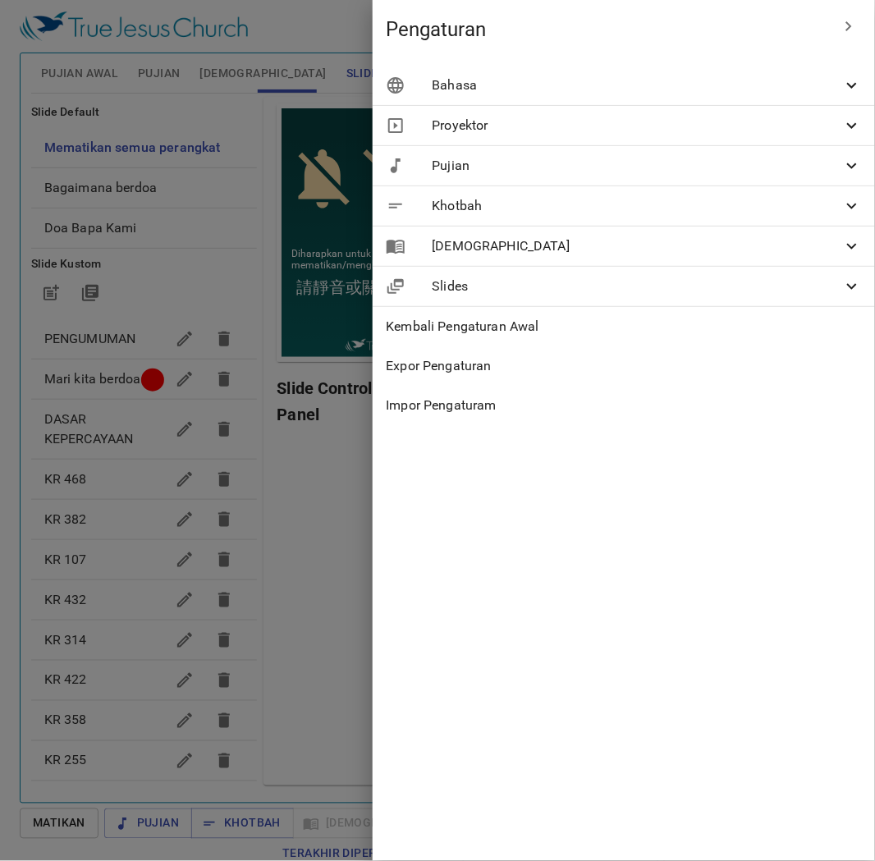
click at [736, 89] on span "Bahasa" at bounding box center [637, 86] width 411 height 20
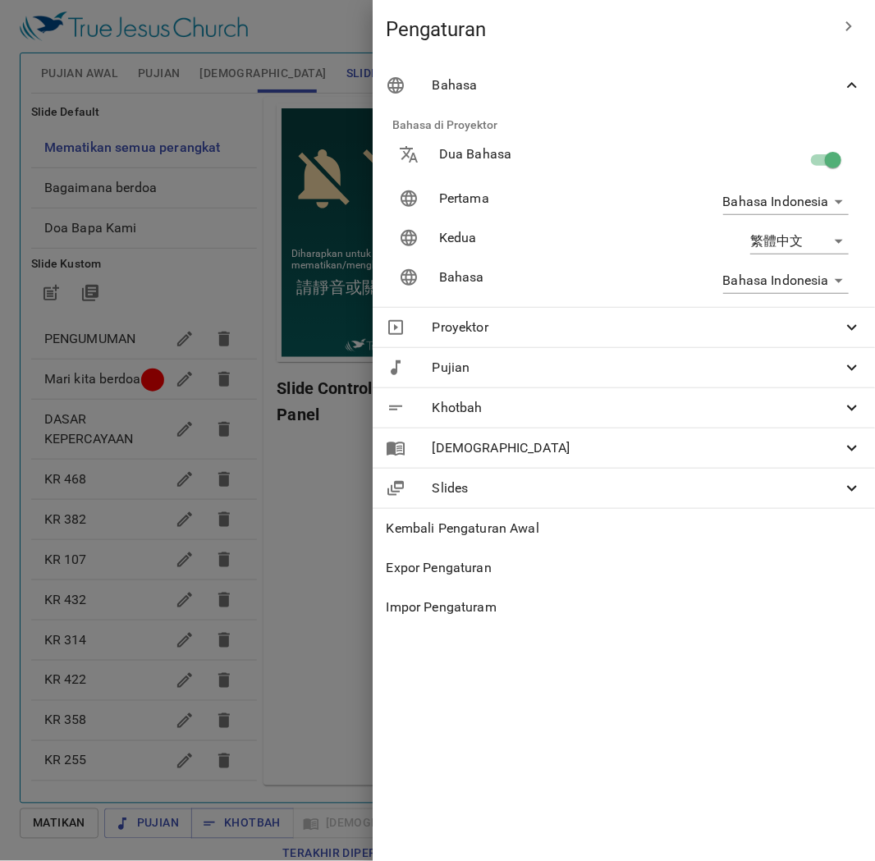
click at [828, 162] on input "checkbox" at bounding box center [834, 163] width 94 height 31
checkbox input "false"
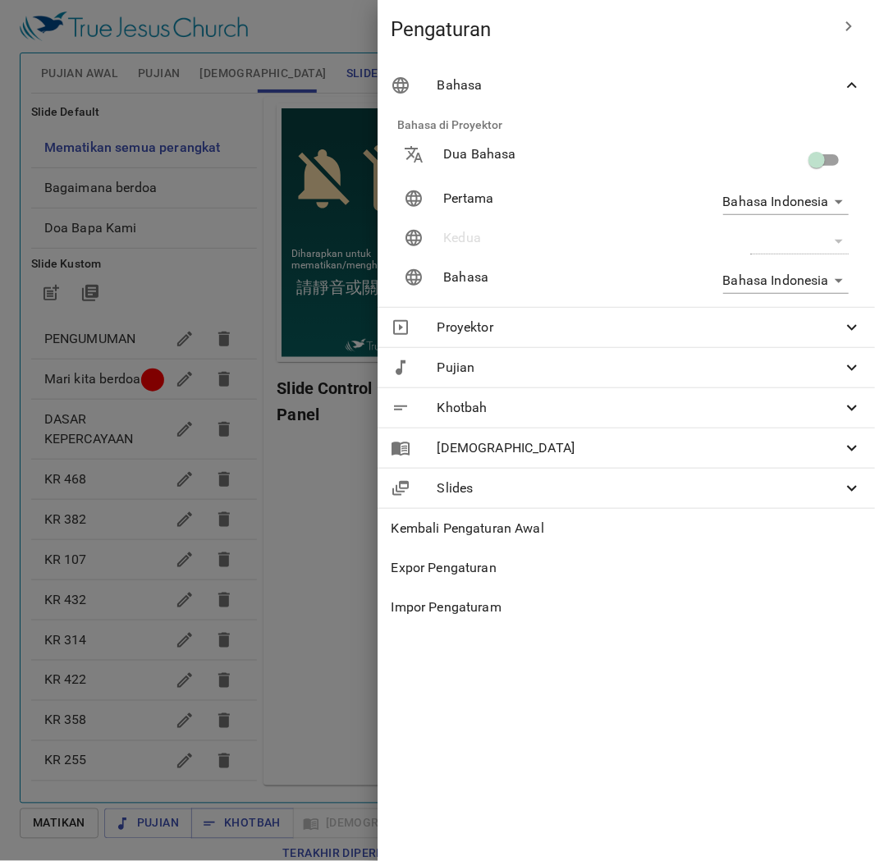
drag, startPoint x: 110, startPoint y: 259, endPoint x: 149, endPoint y: 258, distance: 39.4
click at [112, 258] on div at bounding box center [437, 430] width 875 height 861
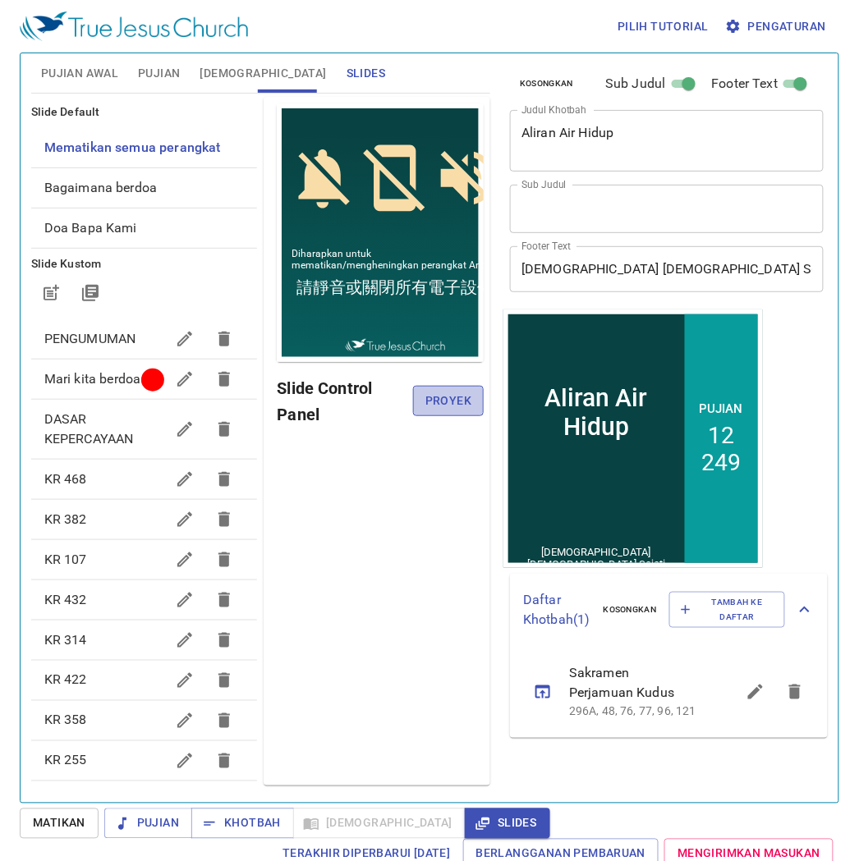
click at [452, 401] on span "Proyek" at bounding box center [448, 401] width 44 height 21
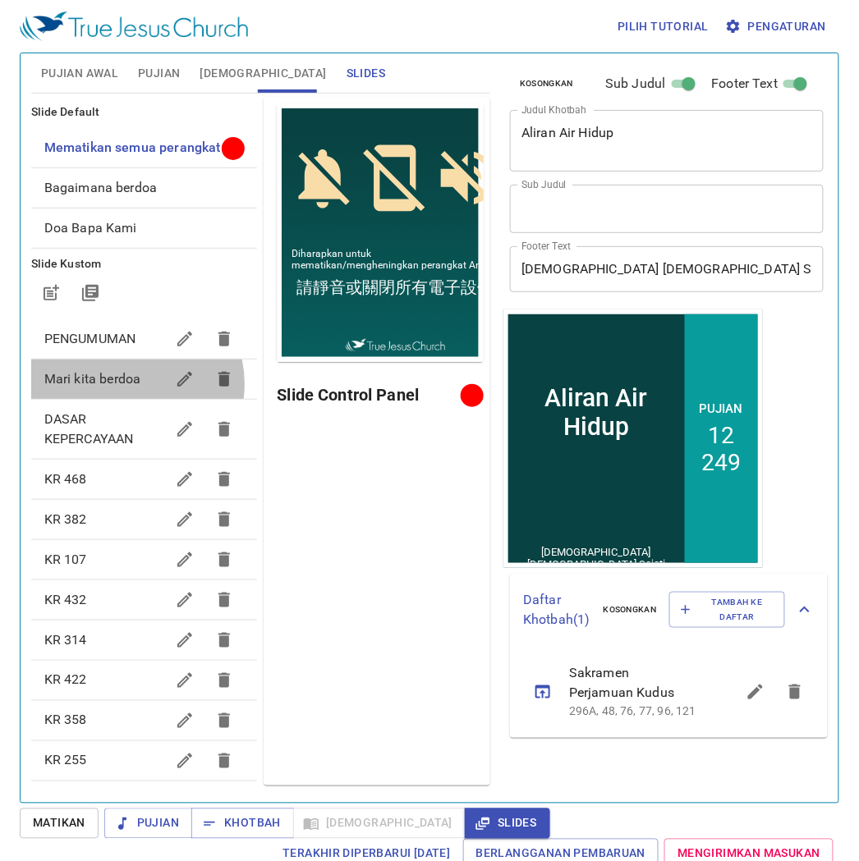
click at [128, 387] on span "Mari kita berdoa" at bounding box center [92, 379] width 96 height 16
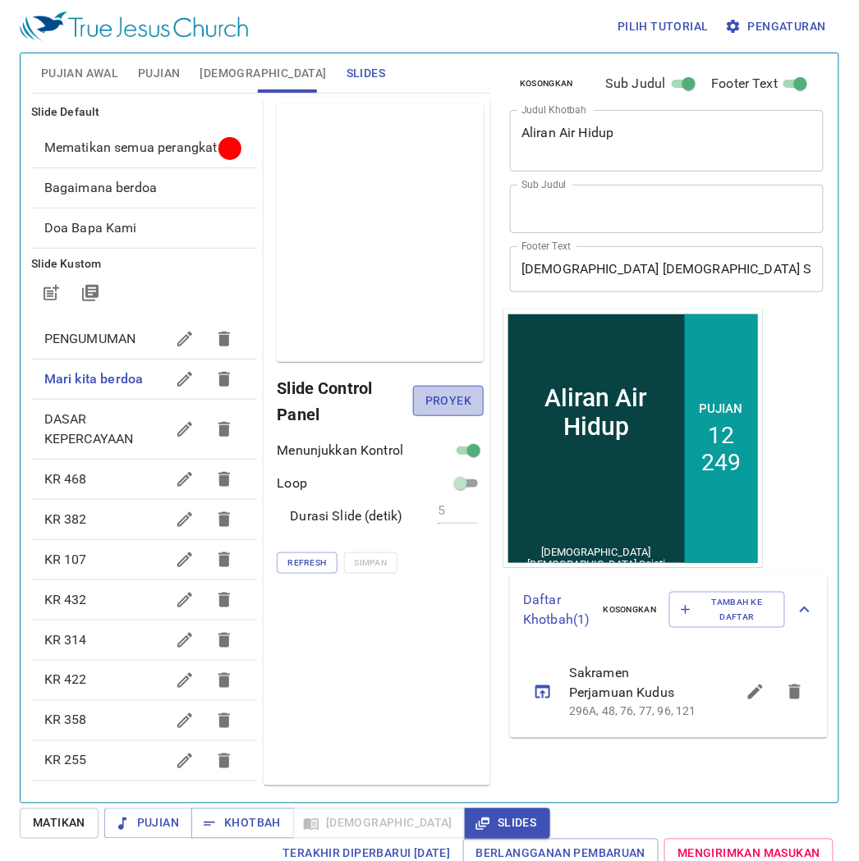
click at [454, 401] on span "Proyek" at bounding box center [448, 401] width 44 height 21
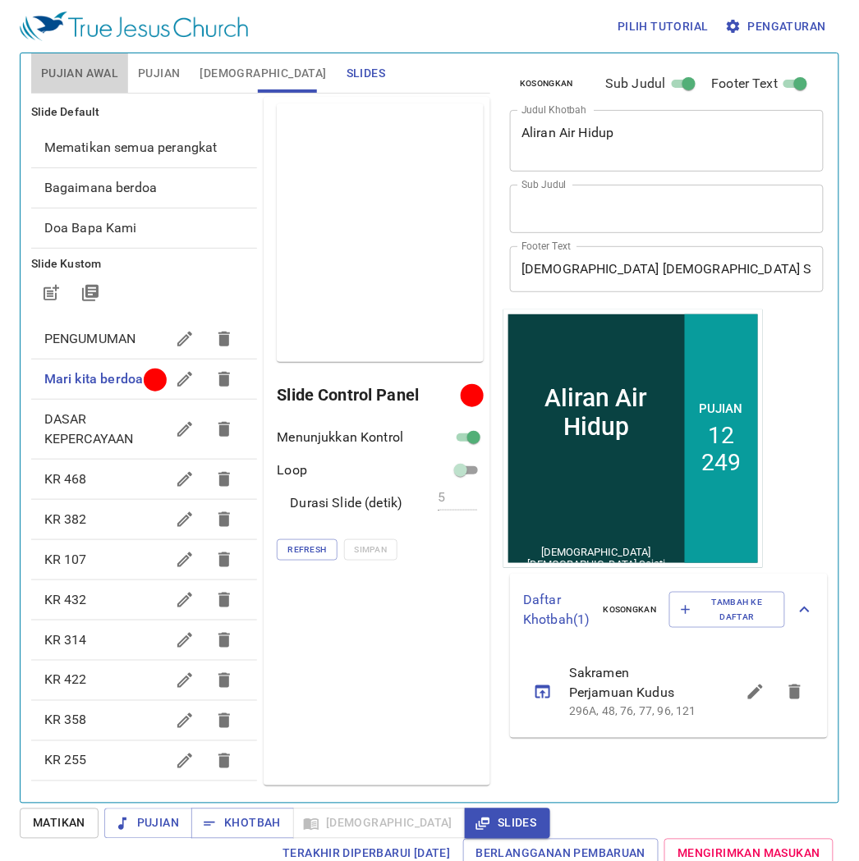
click at [89, 70] on span "Pujian Awal" at bounding box center [79, 73] width 77 height 21
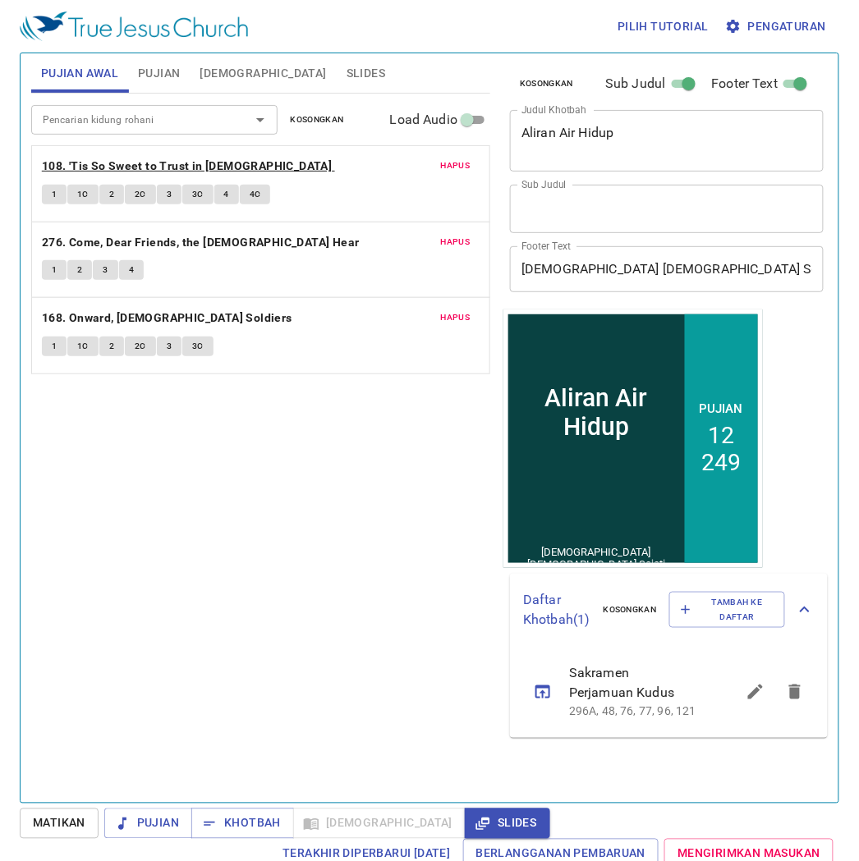
click at [177, 161] on b "108. 'Tis So Sweet to Trust in [DEMOGRAPHIC_DATA]" at bounding box center [187, 166] width 291 height 21
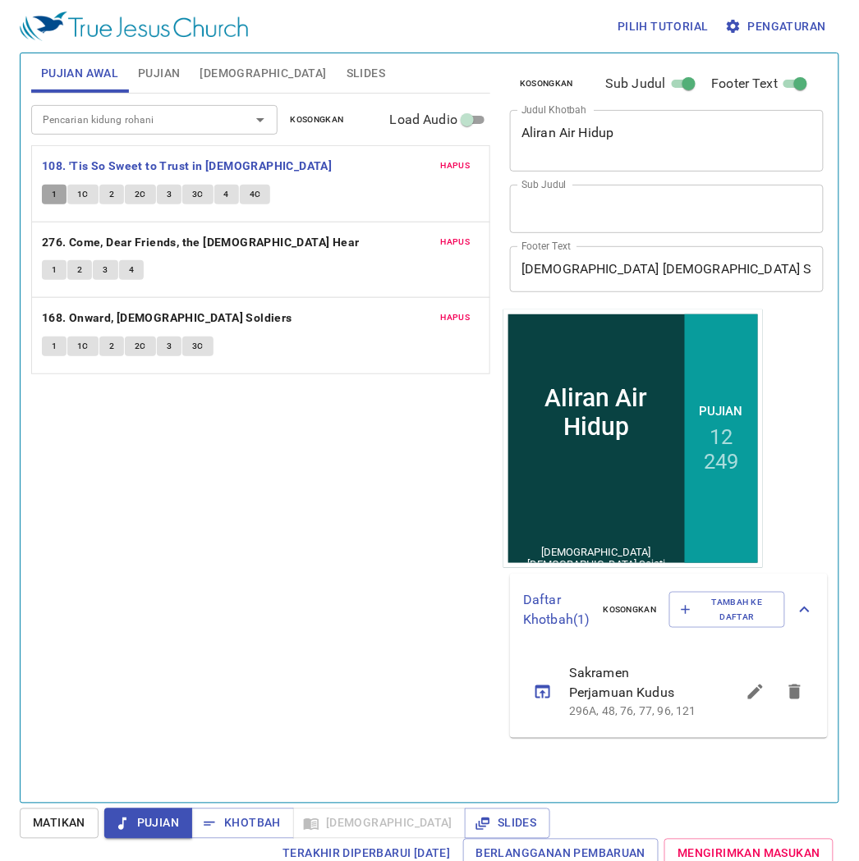
click at [53, 202] on span "1" at bounding box center [54, 194] width 5 height 15
click at [82, 195] on span "1C" at bounding box center [82, 194] width 11 height 15
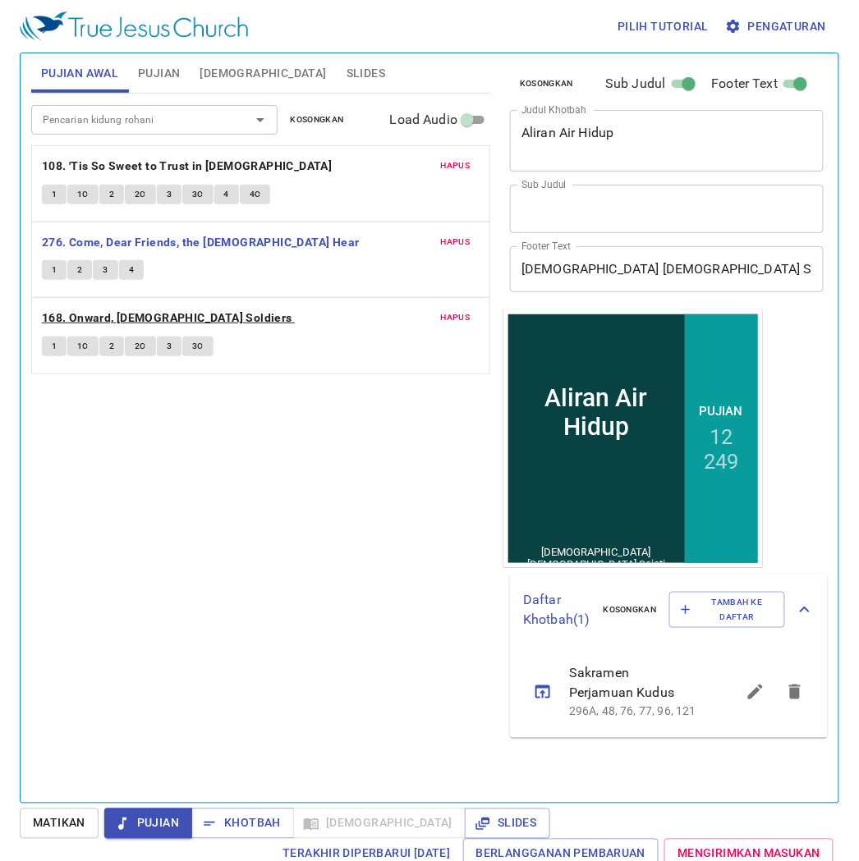
click at [148, 313] on b "168. [PERSON_NAME] Soldiers" at bounding box center [167, 318] width 250 height 21
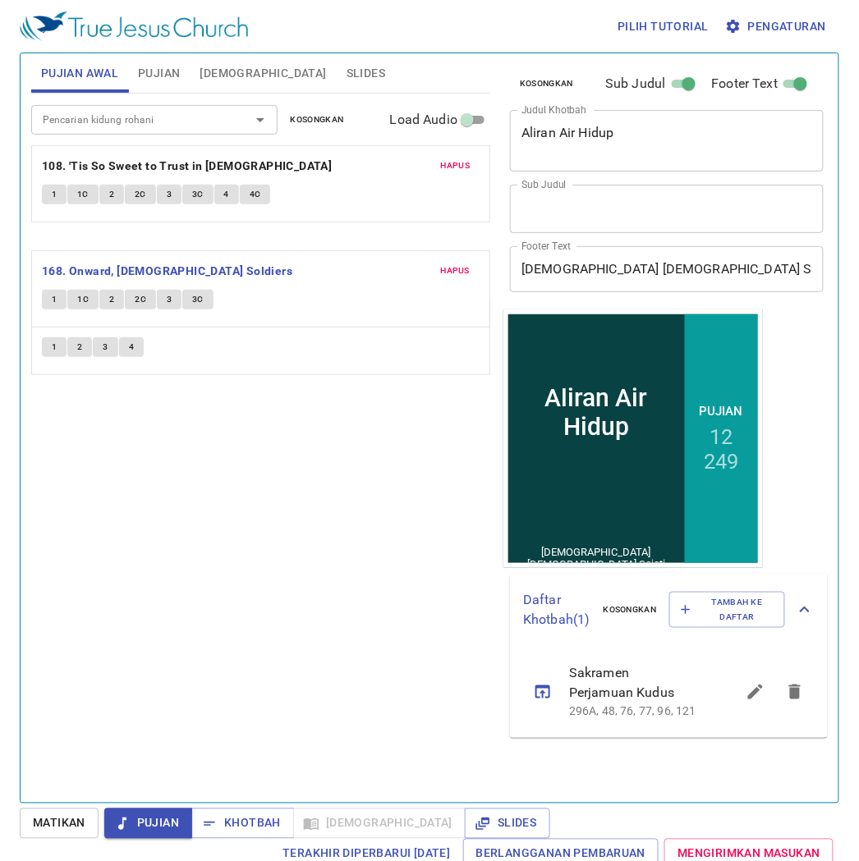
drag, startPoint x: 292, startPoint y: 327, endPoint x: 268, endPoint y: 274, distance: 58.0
click at [268, 274] on div "Hapus 108. 'Tis So Sweet to Trust in Jesus 1 1C 2 2C 3 3C 4 4C Hapus 276. Come,…" at bounding box center [260, 259] width 459 height 229
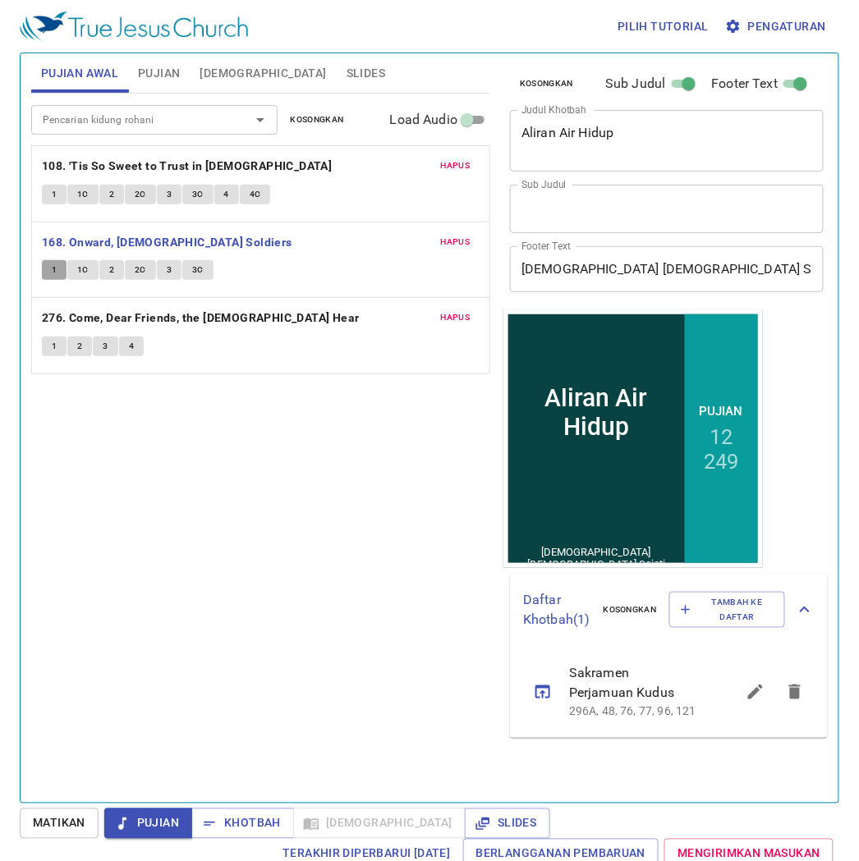
click at [57, 267] on span "1" at bounding box center [54, 270] width 5 height 15
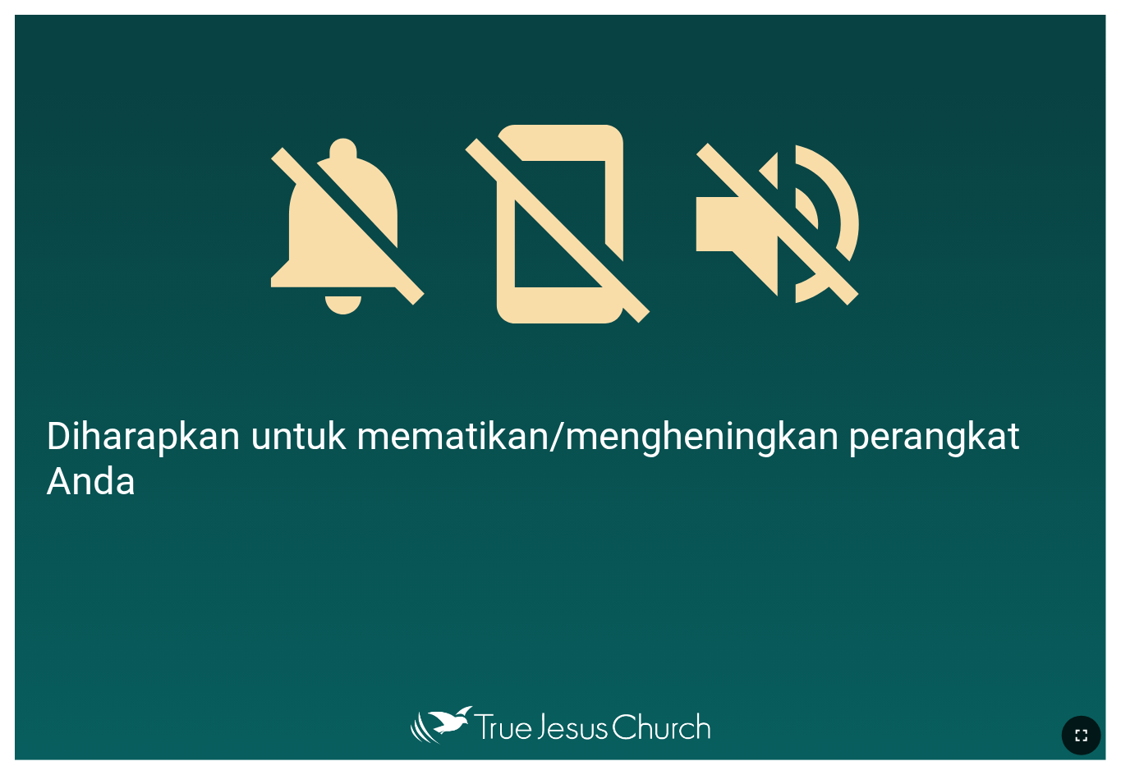
drag, startPoint x: 1076, startPoint y: 724, endPoint x: 1076, endPoint y: 788, distance: 64.0
click at [1076, 724] on button "button" at bounding box center [1081, 735] width 39 height 39
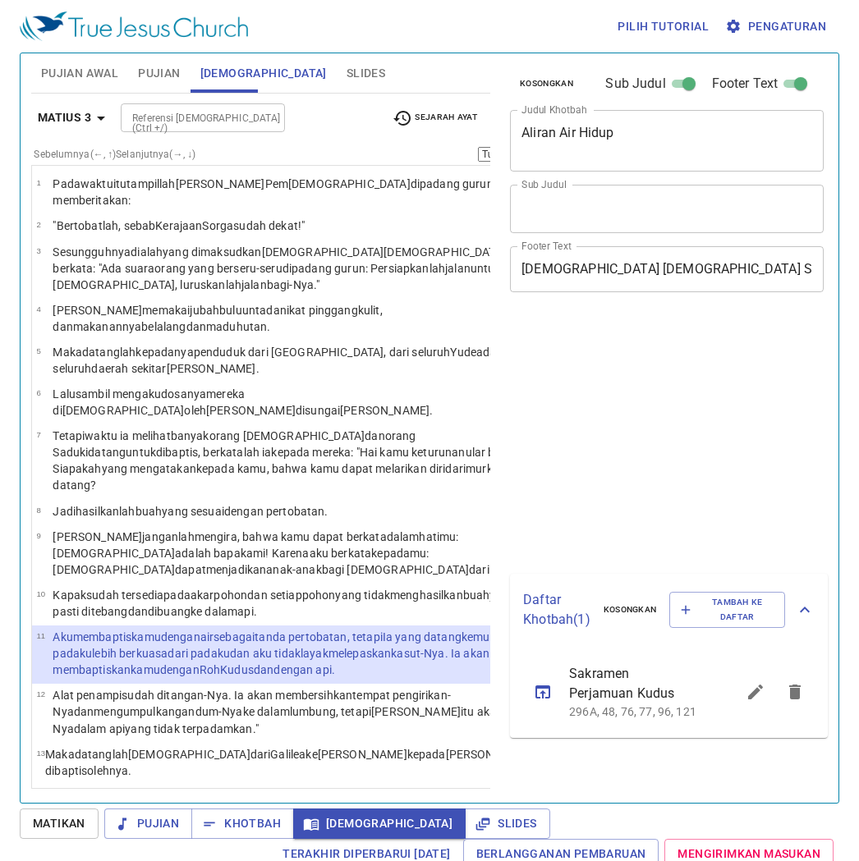
select select "11"
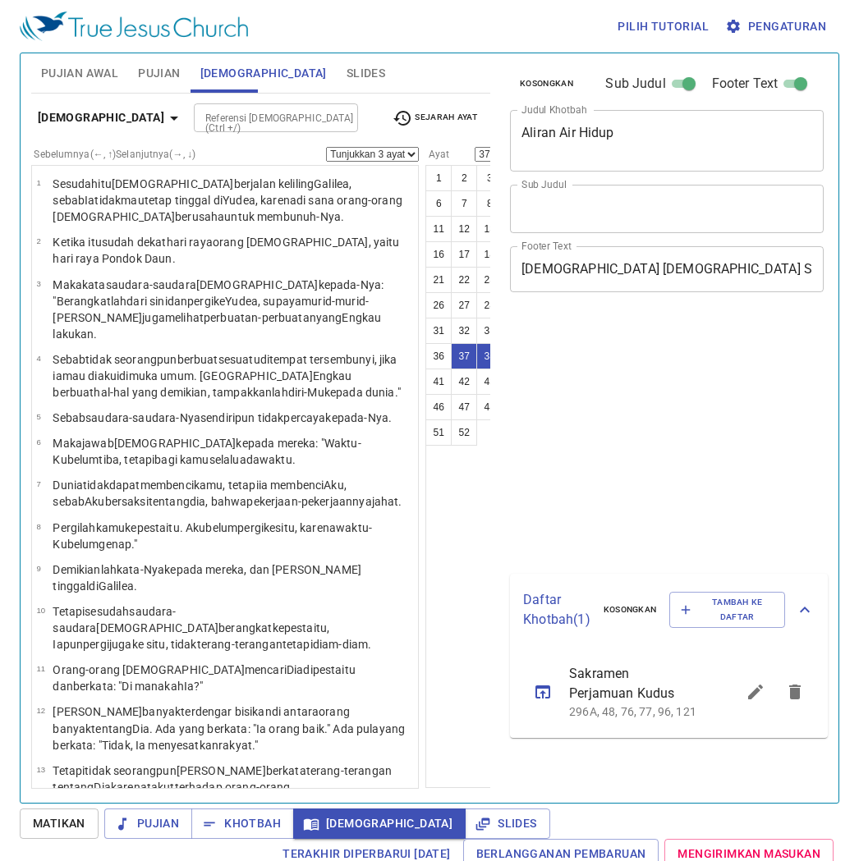
select select "3"
select select "37"
select select "39"
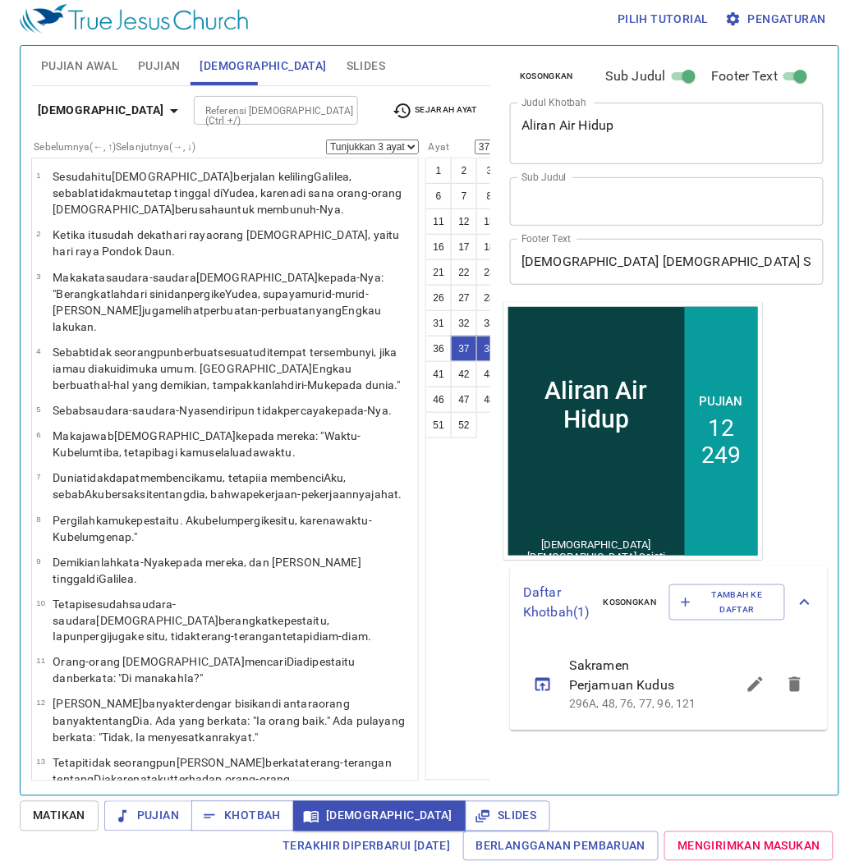
scroll to position [1910, 0]
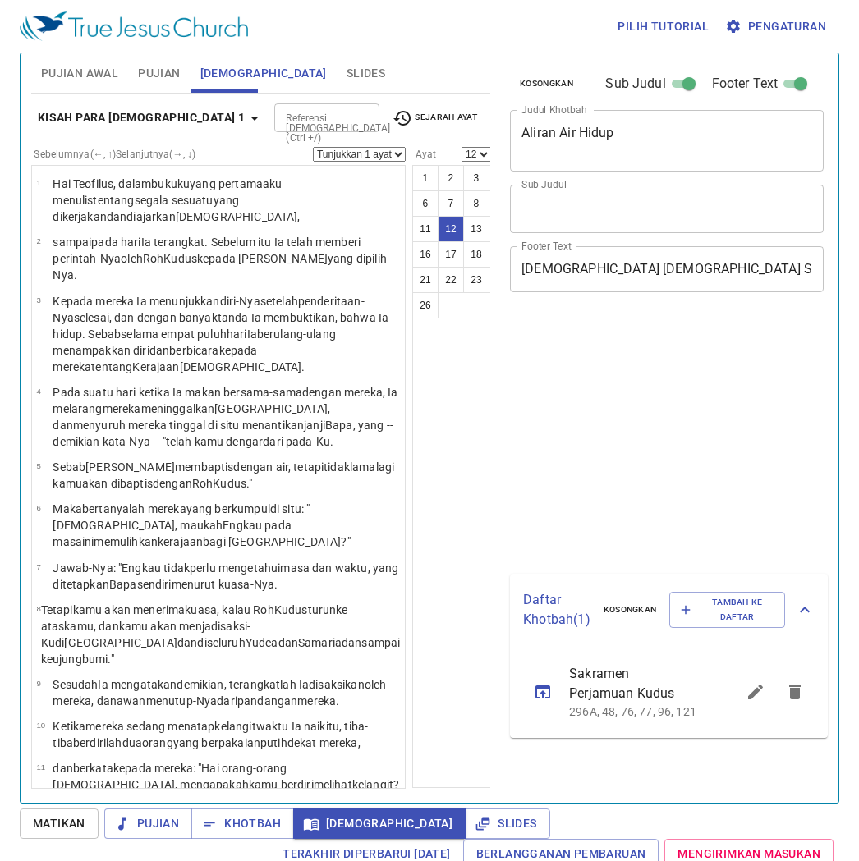
select select "12"
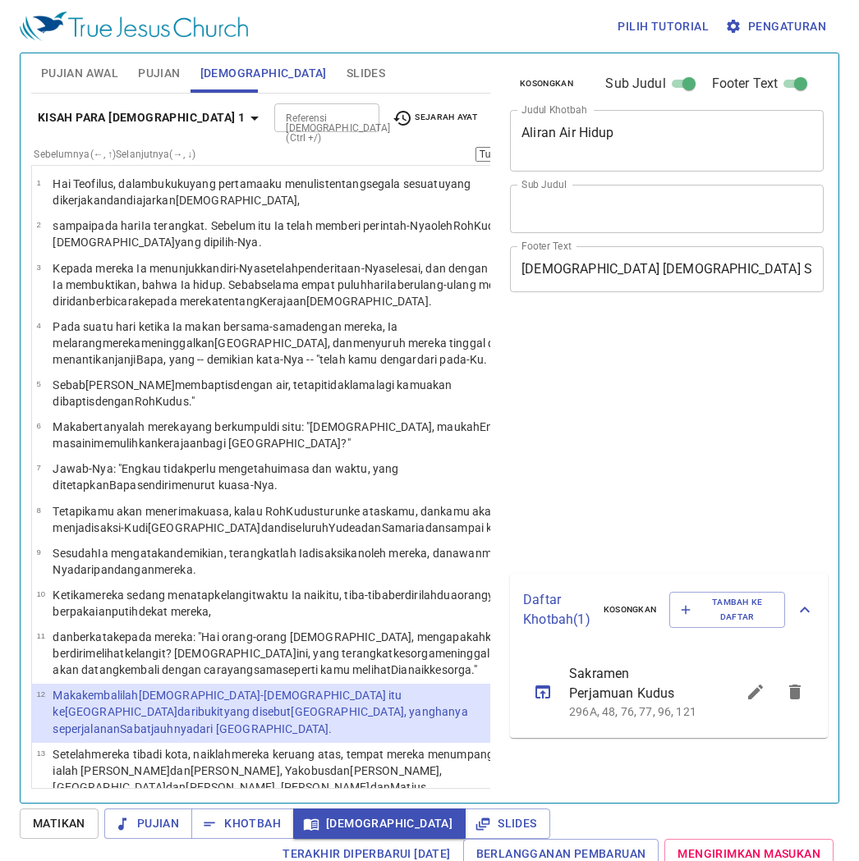
select select "12"
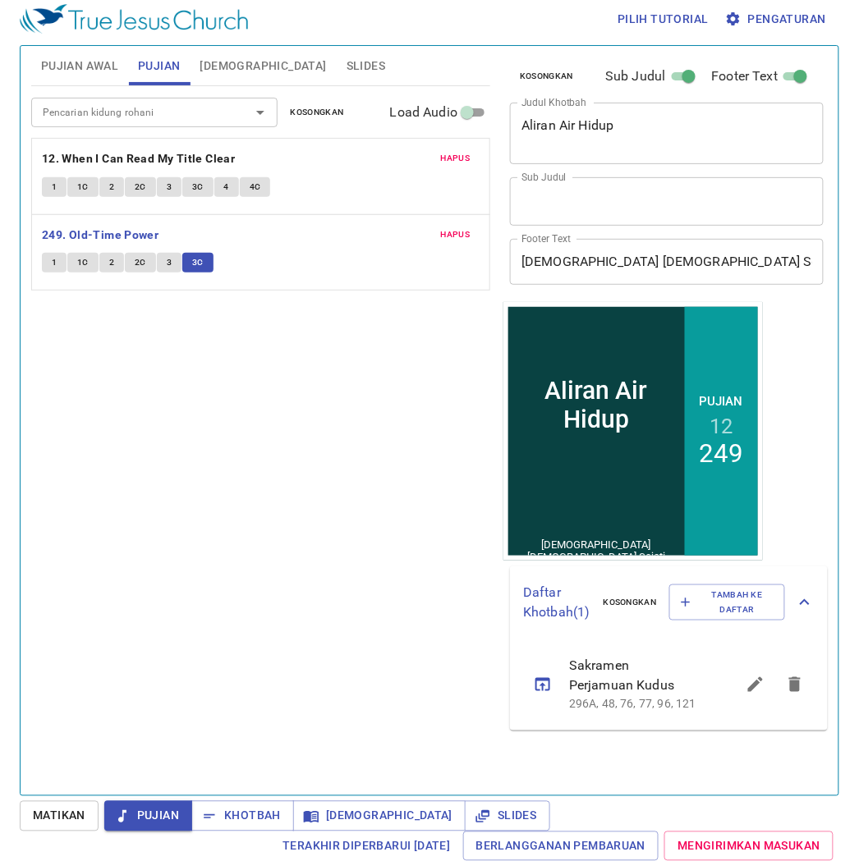
scroll to position [8, 0]
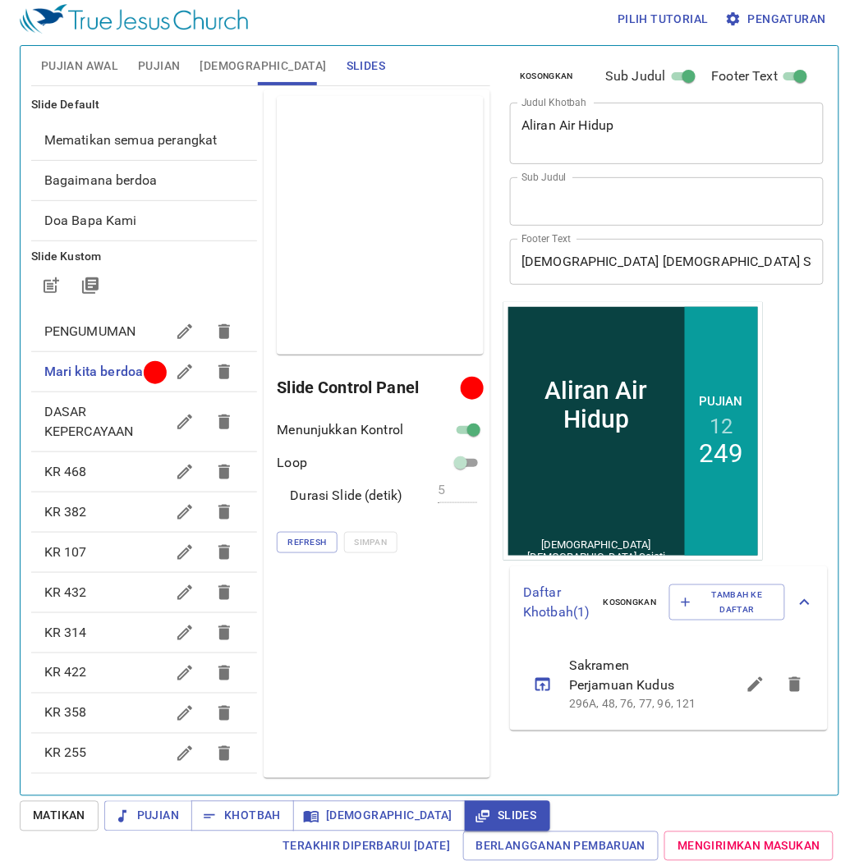
scroll to position [8, 0]
